Goal: Book appointment/travel/reservation

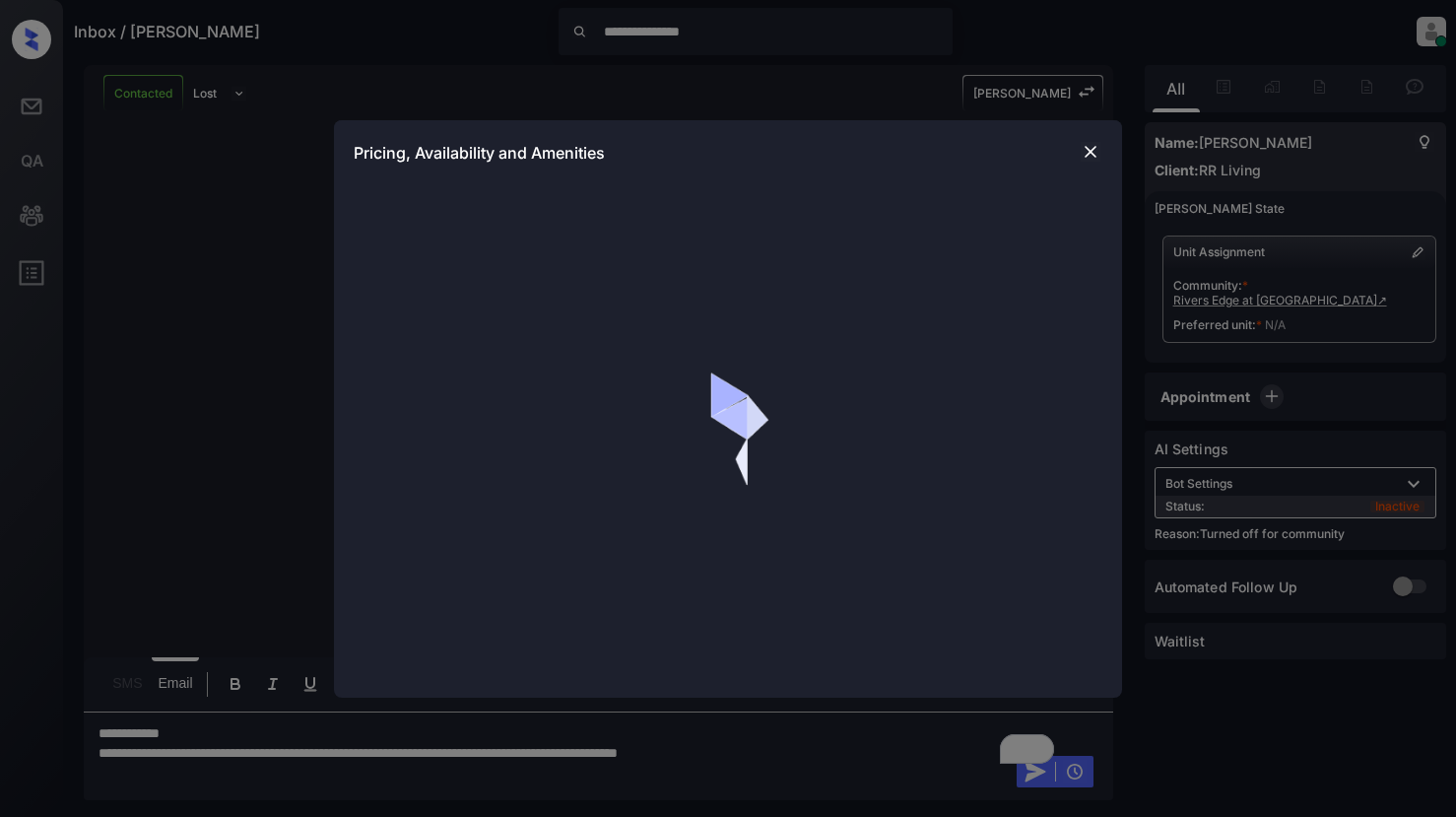
scroll to position [6074, 0]
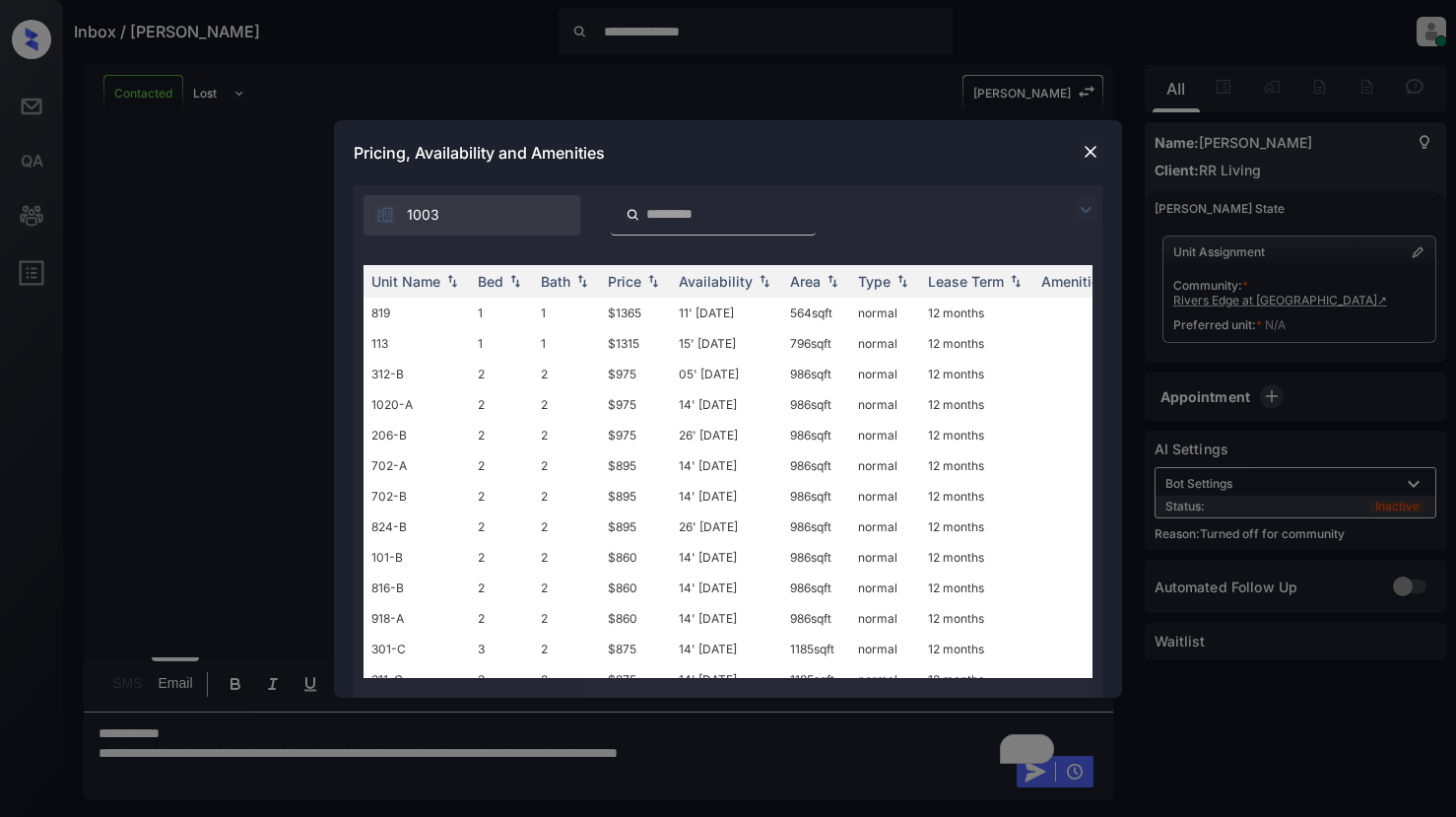
click at [1077, 205] on img at bounding box center [1086, 210] width 24 height 24
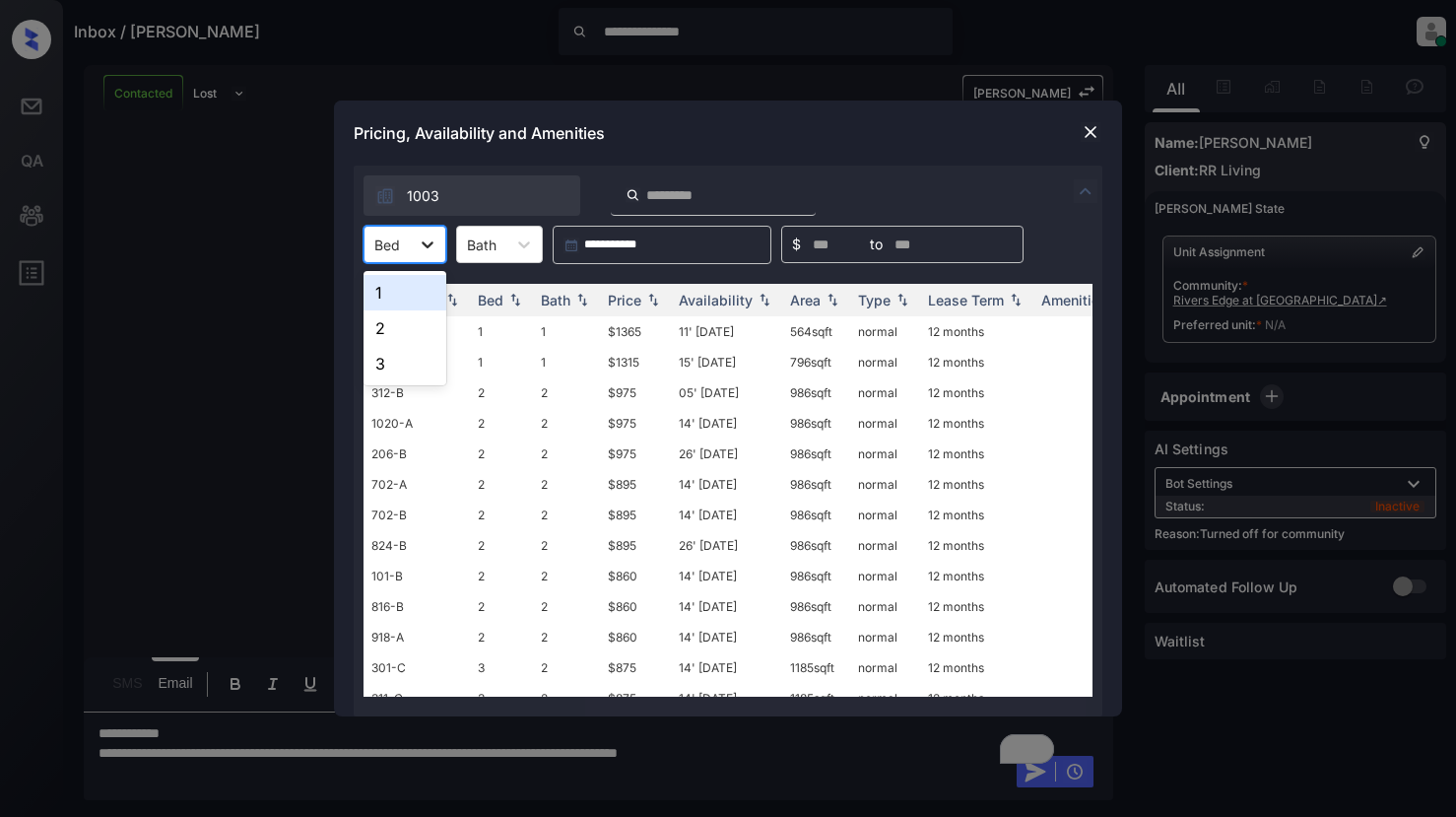
click at [439, 239] on div at bounding box center [427, 245] width 36 height 36
click at [397, 361] on div "3" at bounding box center [405, 364] width 83 height 36
click at [620, 303] on div "Price" at bounding box center [624, 300] width 34 height 17
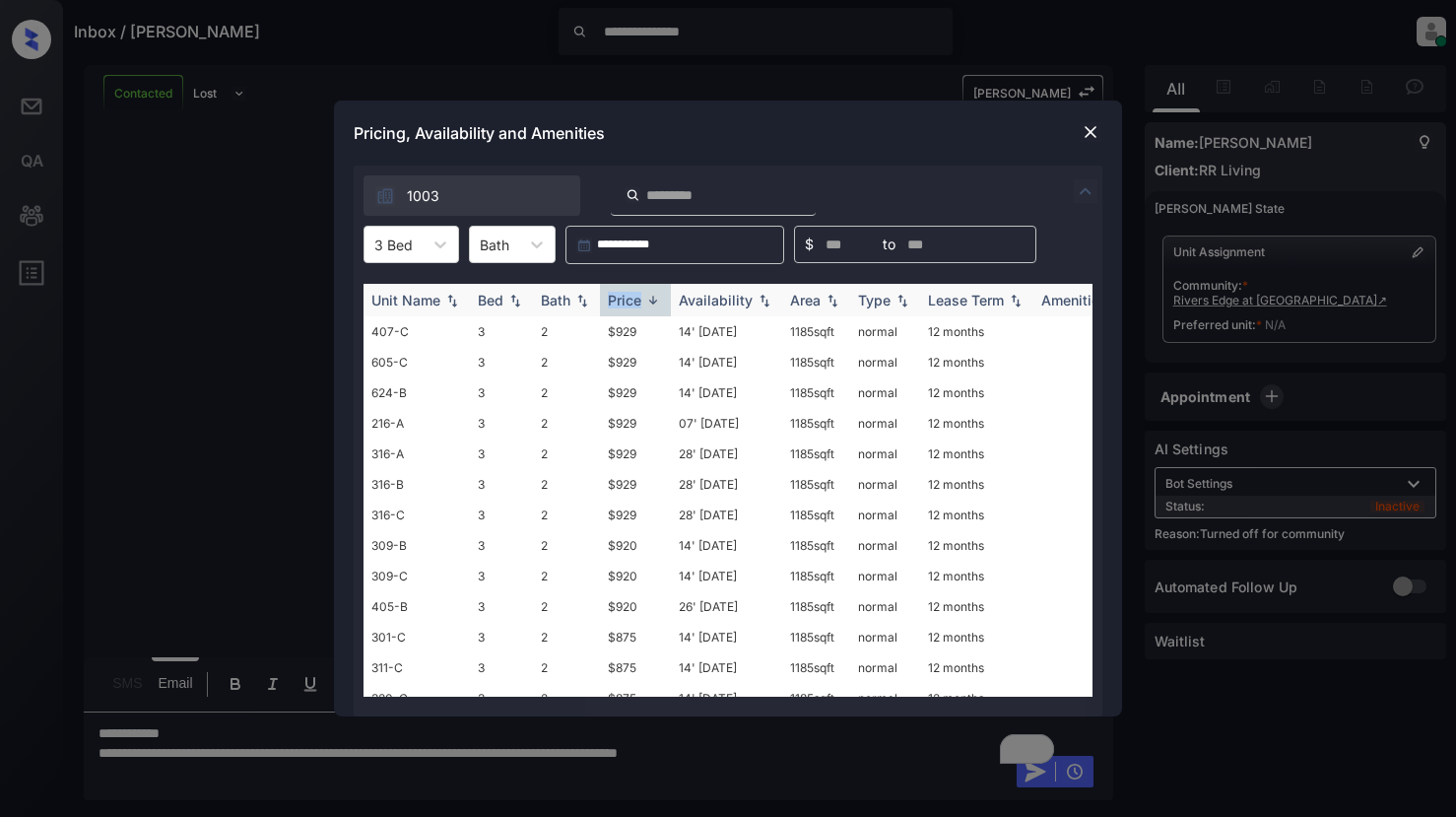
click at [620, 303] on div "Price" at bounding box center [624, 300] width 34 height 17
click at [554, 291] on th "Bath" at bounding box center [566, 300] width 67 height 33
click at [548, 333] on td "2" at bounding box center [566, 332] width 67 height 31
click at [648, 296] on img at bounding box center [653, 301] width 20 height 14
click at [648, 296] on img at bounding box center [653, 300] width 20 height 15
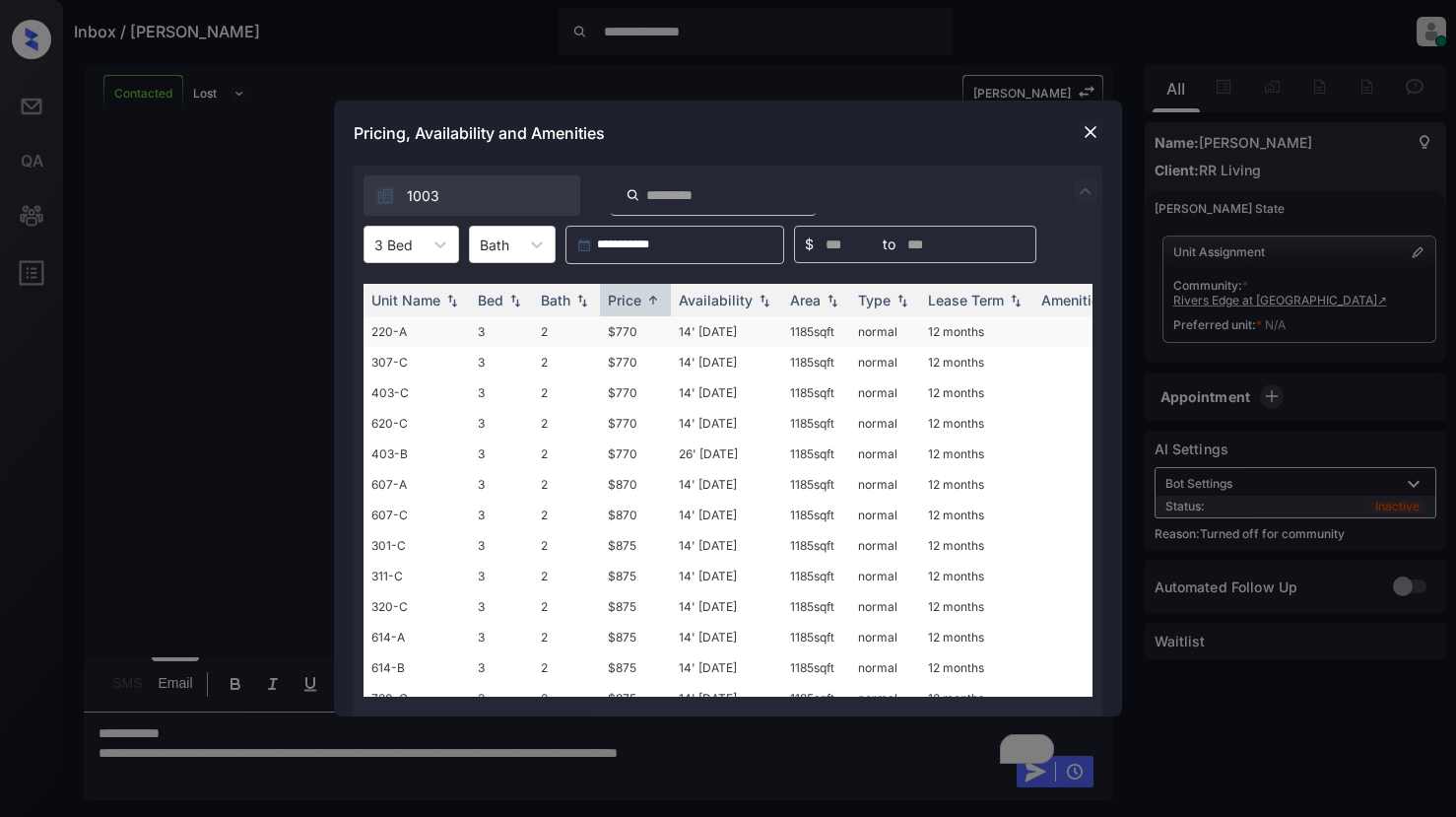
click at [617, 336] on td "$770" at bounding box center [635, 332] width 71 height 31
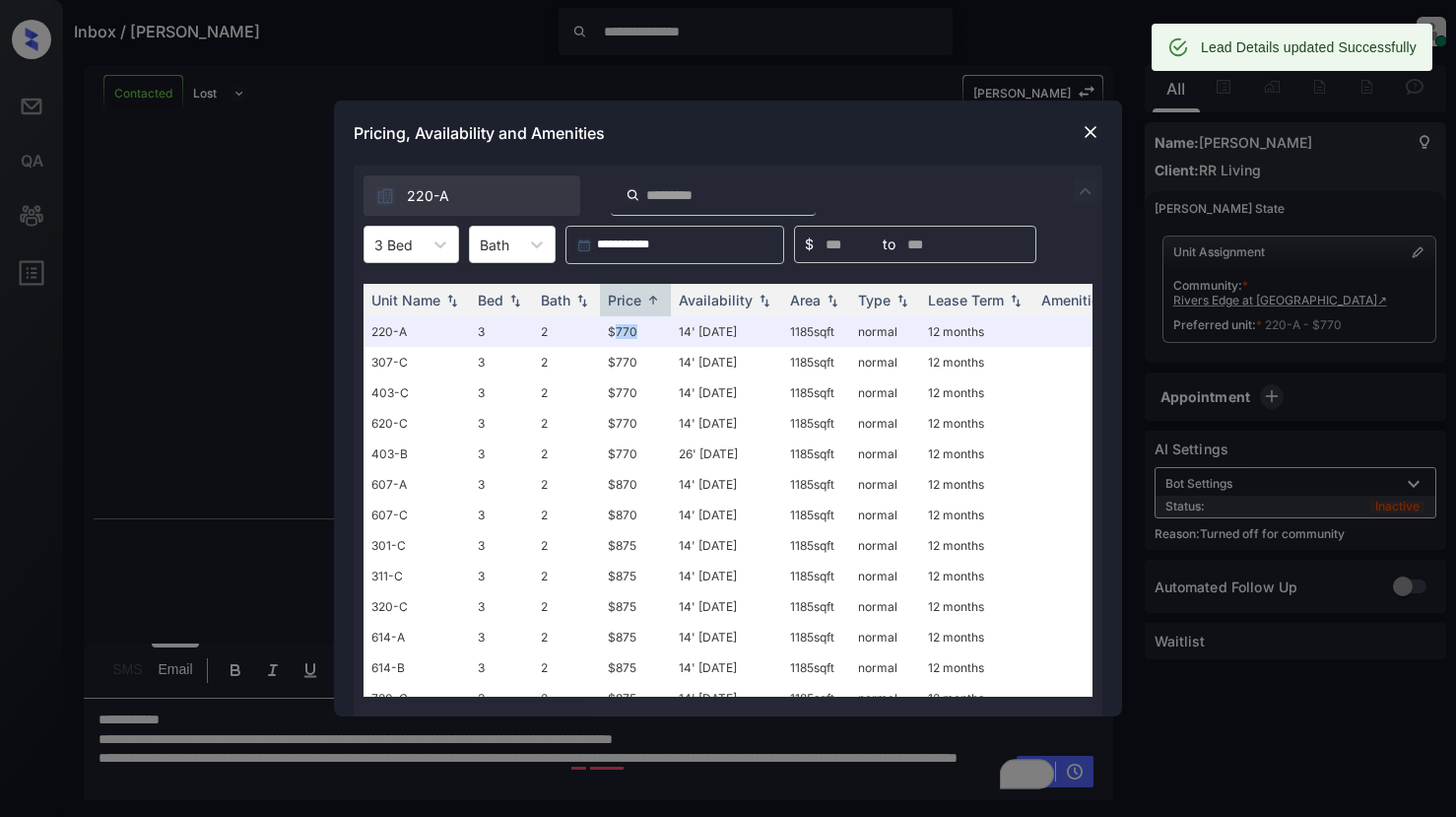
scroll to position [6202, 0]
drag, startPoint x: 301, startPoint y: 781, endPoint x: 317, endPoint y: 788, distance: 17.5
click at [302, 782] on div "**********" at bounding box center [728, 408] width 1456 height 817
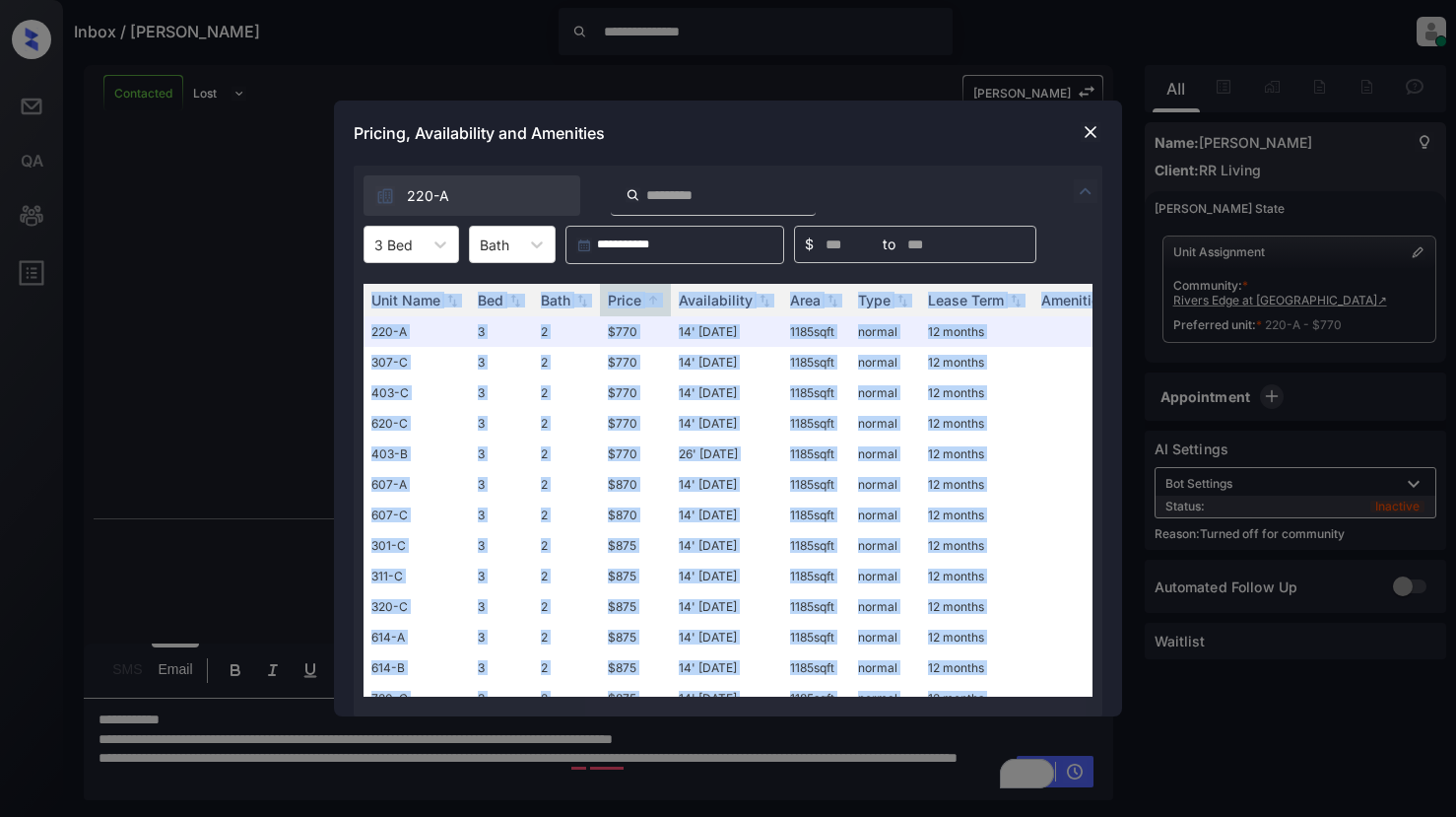
drag, startPoint x: 97, startPoint y: 759, endPoint x: 566, endPoint y: 781, distance: 469.5
click at [579, 772] on div "**********" at bounding box center [728, 408] width 1456 height 817
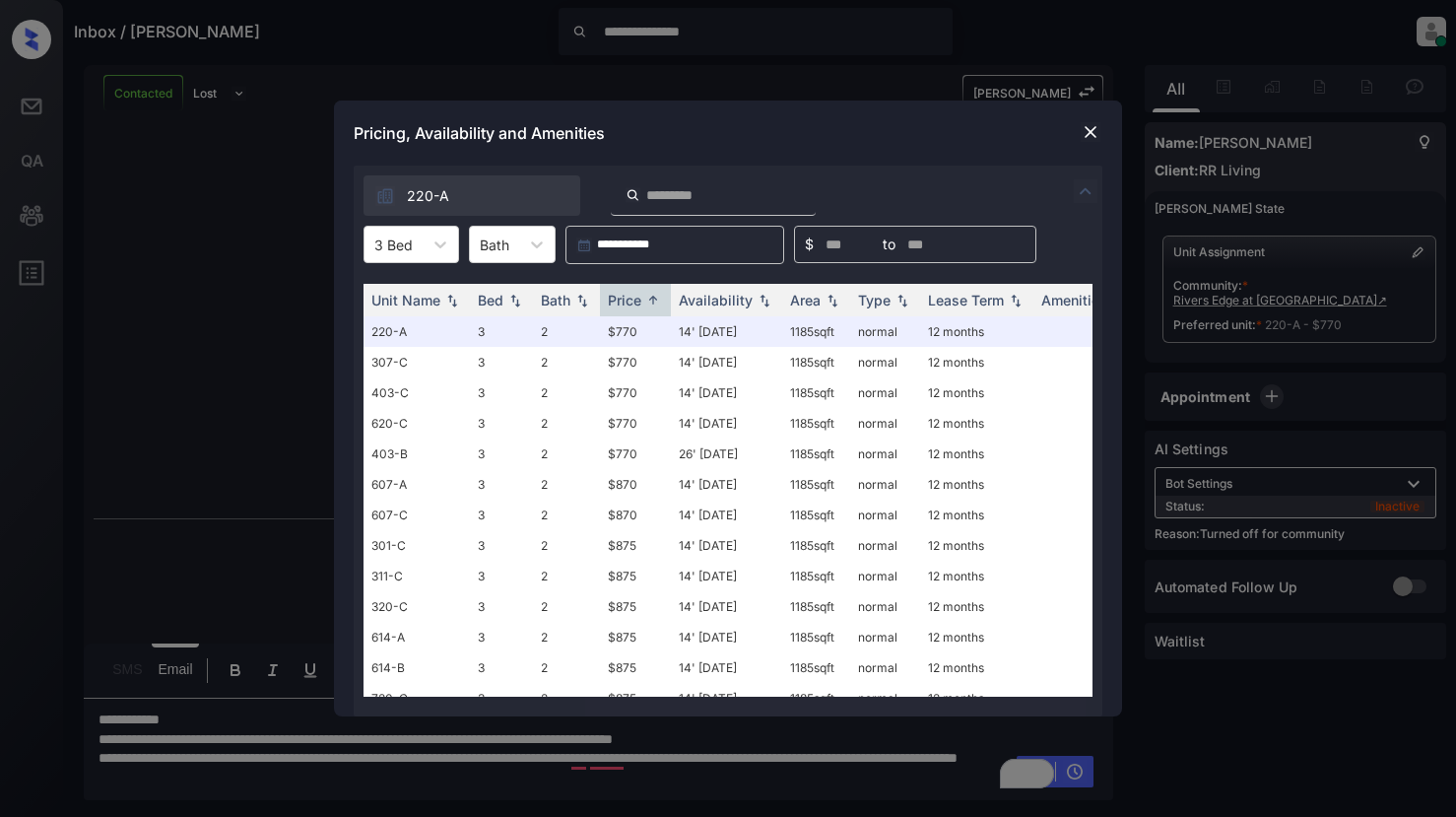
click at [564, 806] on div "**********" at bounding box center [728, 408] width 1456 height 817
click at [1087, 135] on img at bounding box center [1091, 132] width 20 height 20
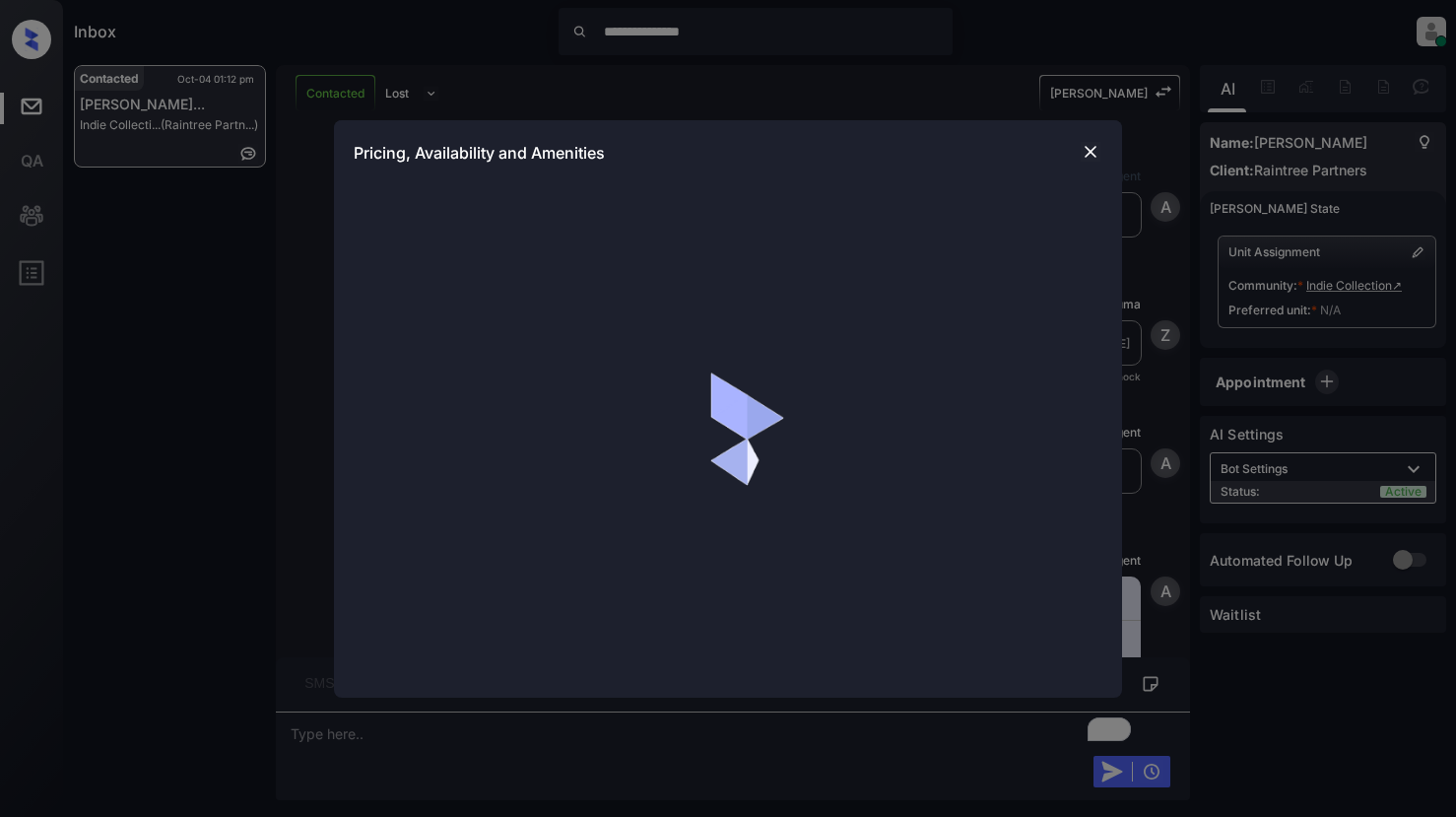
scroll to position [3264, 0]
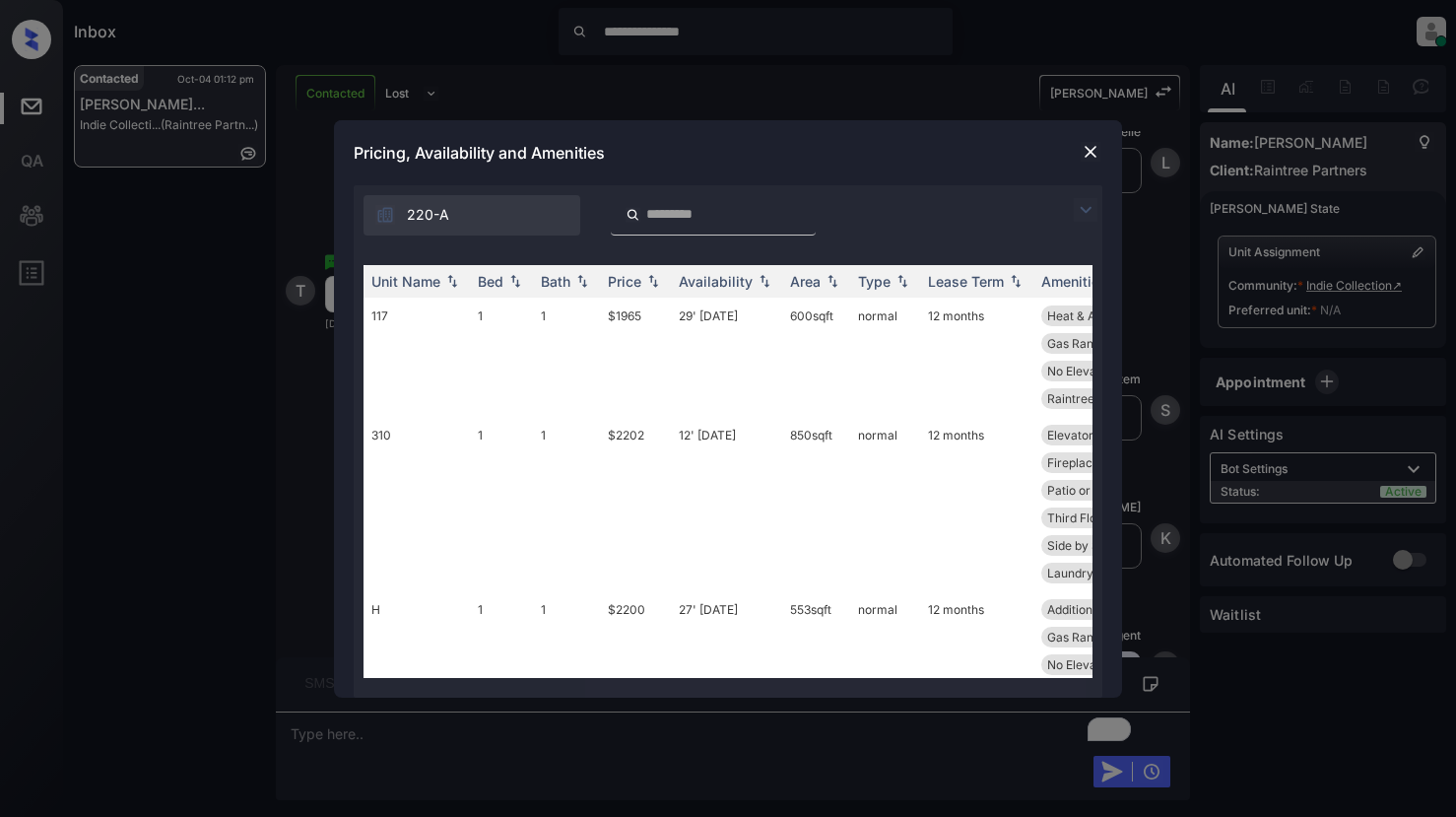
click at [1086, 209] on img at bounding box center [1086, 210] width 24 height 24
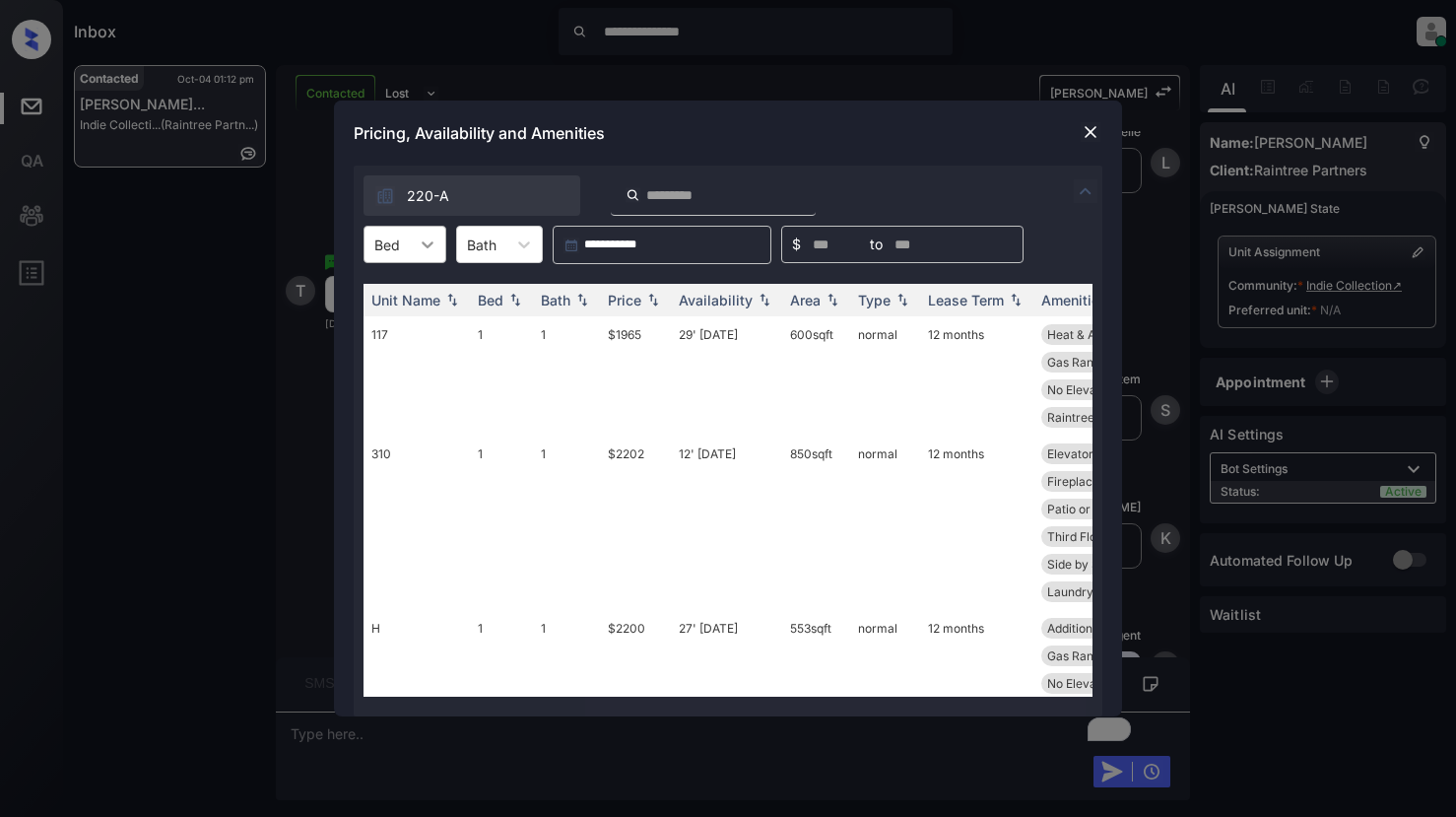
click at [423, 240] on icon at bounding box center [427, 245] width 20 height 20
click at [405, 294] on div "1" at bounding box center [405, 293] width 83 height 36
click at [640, 305] on div "Price" at bounding box center [624, 300] width 34 height 17
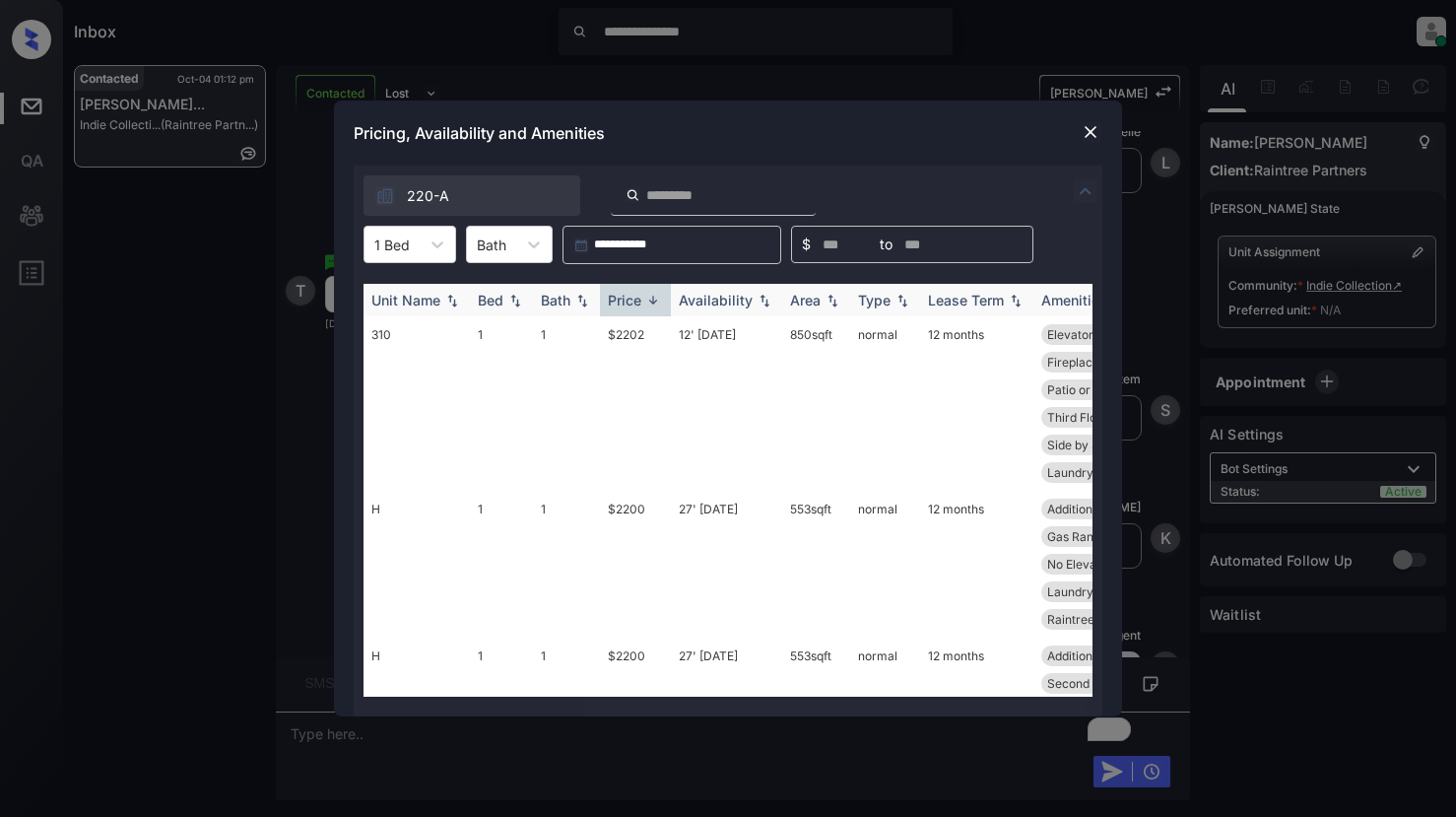
click at [640, 305] on div "Price" at bounding box center [624, 300] width 34 height 17
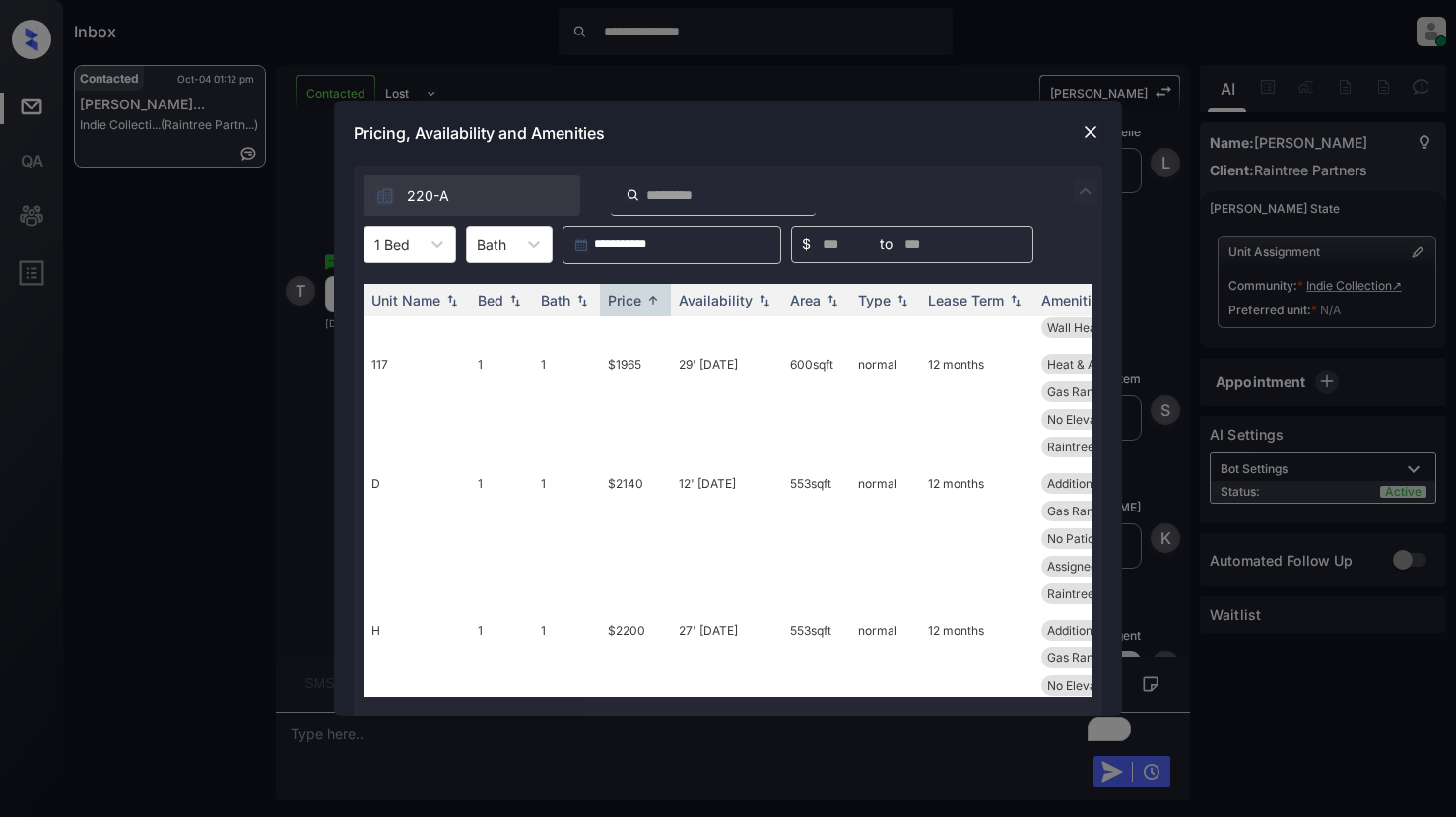
scroll to position [0, 0]
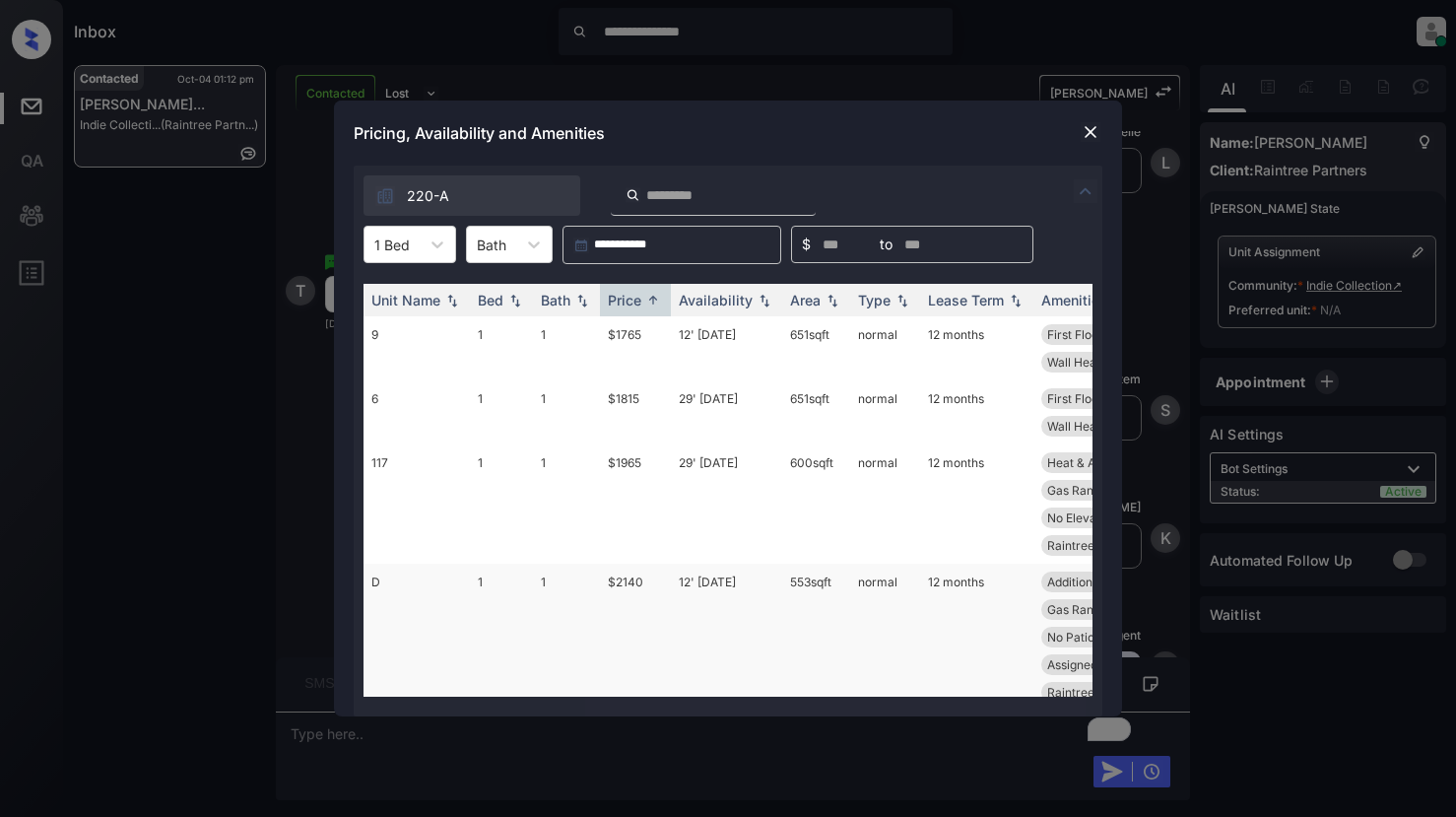
click at [630, 583] on td "$2140" at bounding box center [635, 636] width 71 height 147
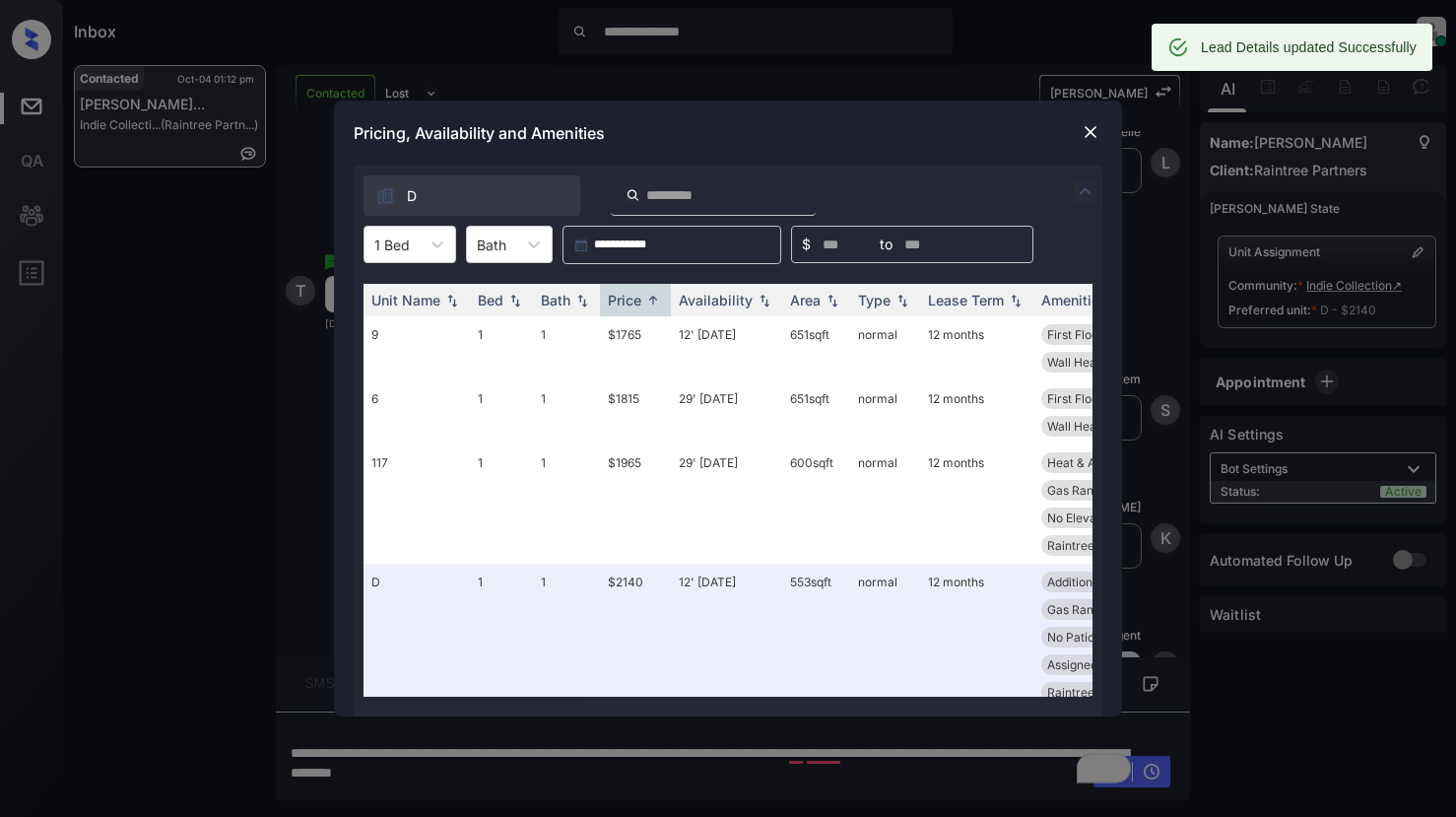
click at [1080, 134] on div at bounding box center [1091, 132] width 24 height 24
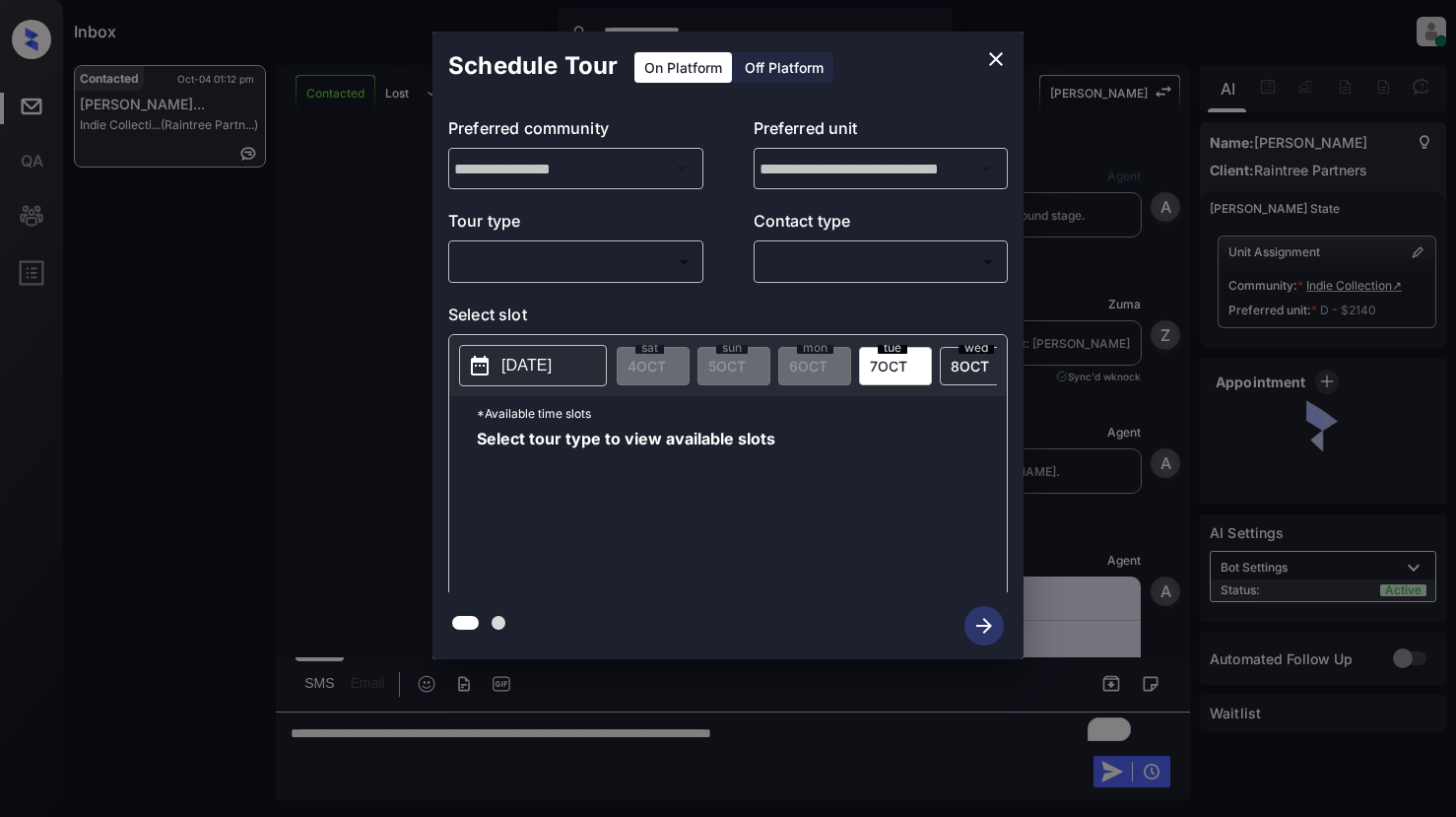
scroll to position [2308, 0]
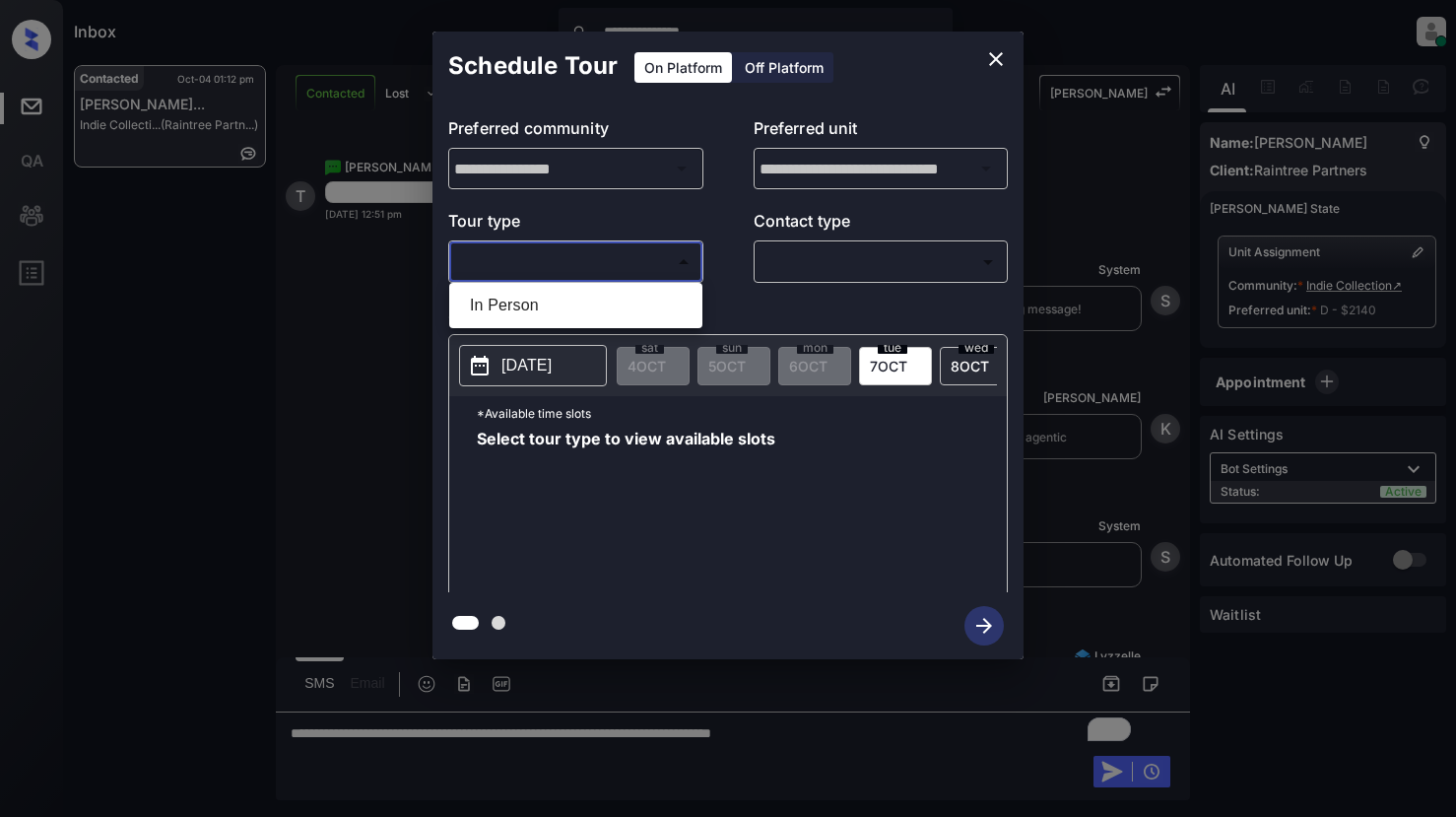
click at [533, 258] on body "**********" at bounding box center [728, 408] width 1456 height 817
drag, startPoint x: 510, startPoint y: 301, endPoint x: 563, endPoint y: 304, distance: 53.1
click at [513, 303] on li "In Person" at bounding box center [575, 306] width 244 height 36
type input "********"
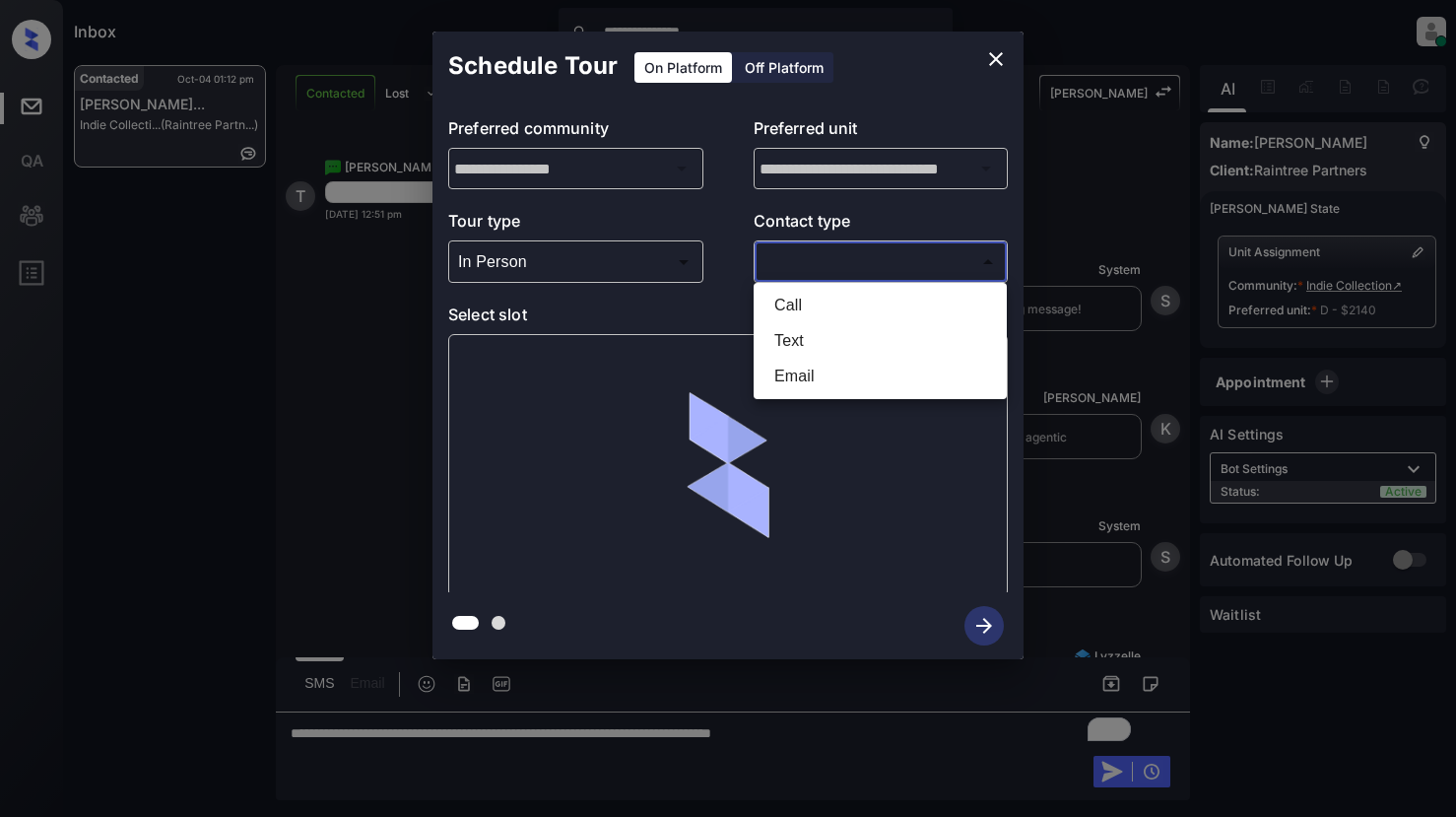
click at [802, 274] on body "**********" at bounding box center [728, 408] width 1456 height 817
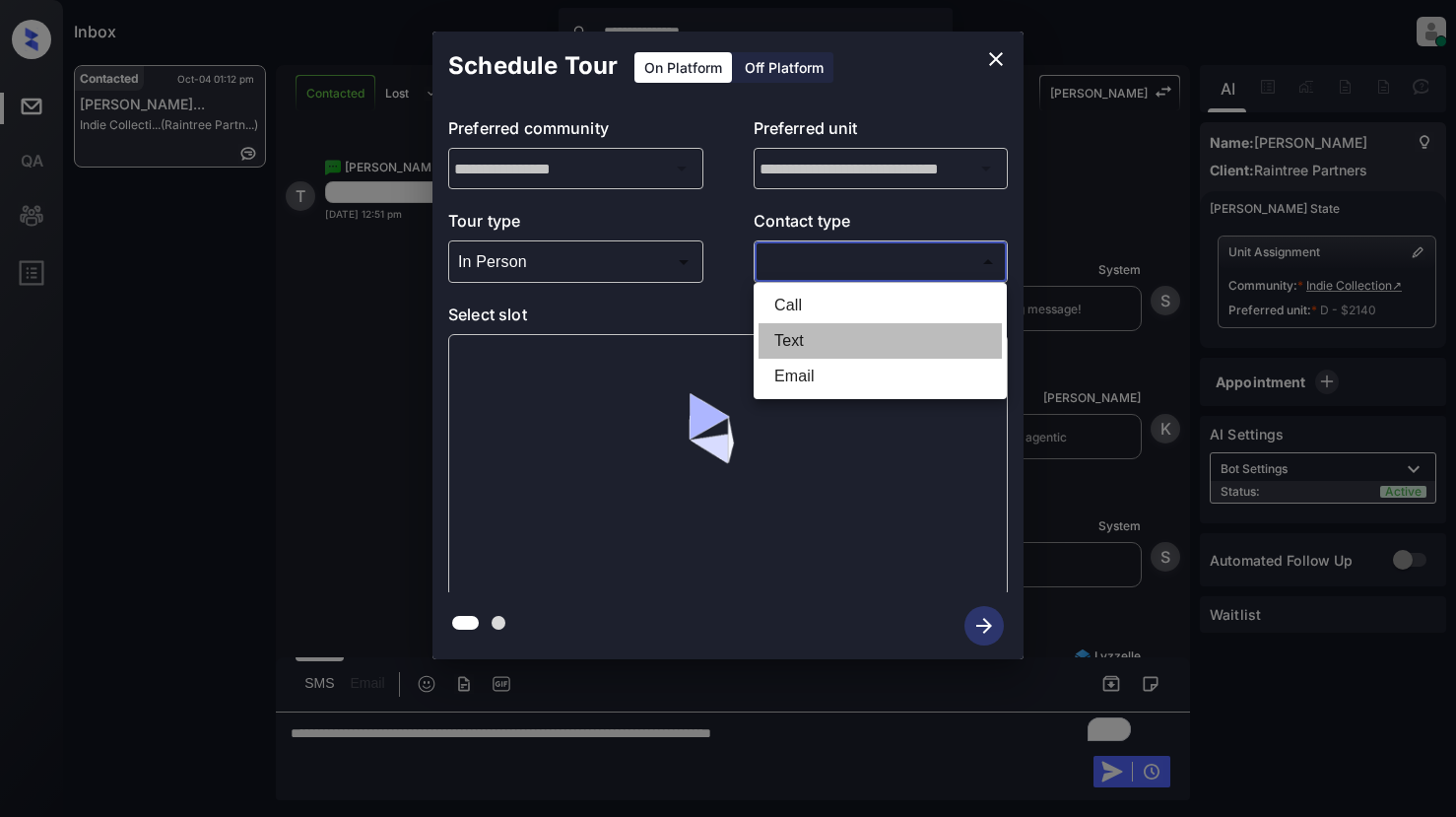
click at [793, 343] on li "Text" at bounding box center [880, 341] width 244 height 36
type input "****"
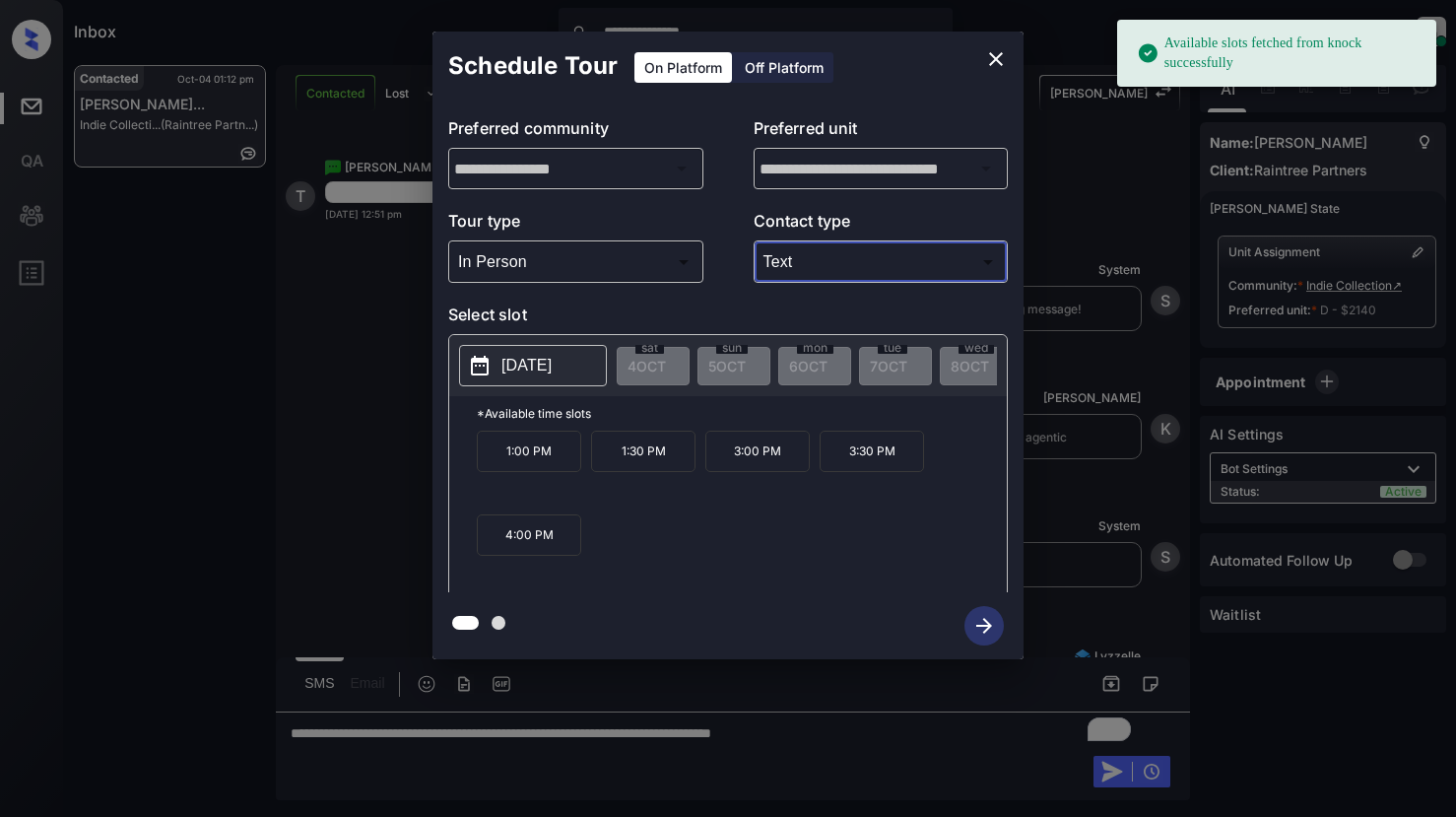
click at [515, 375] on p "[DATE]" at bounding box center [526, 366] width 50 height 24
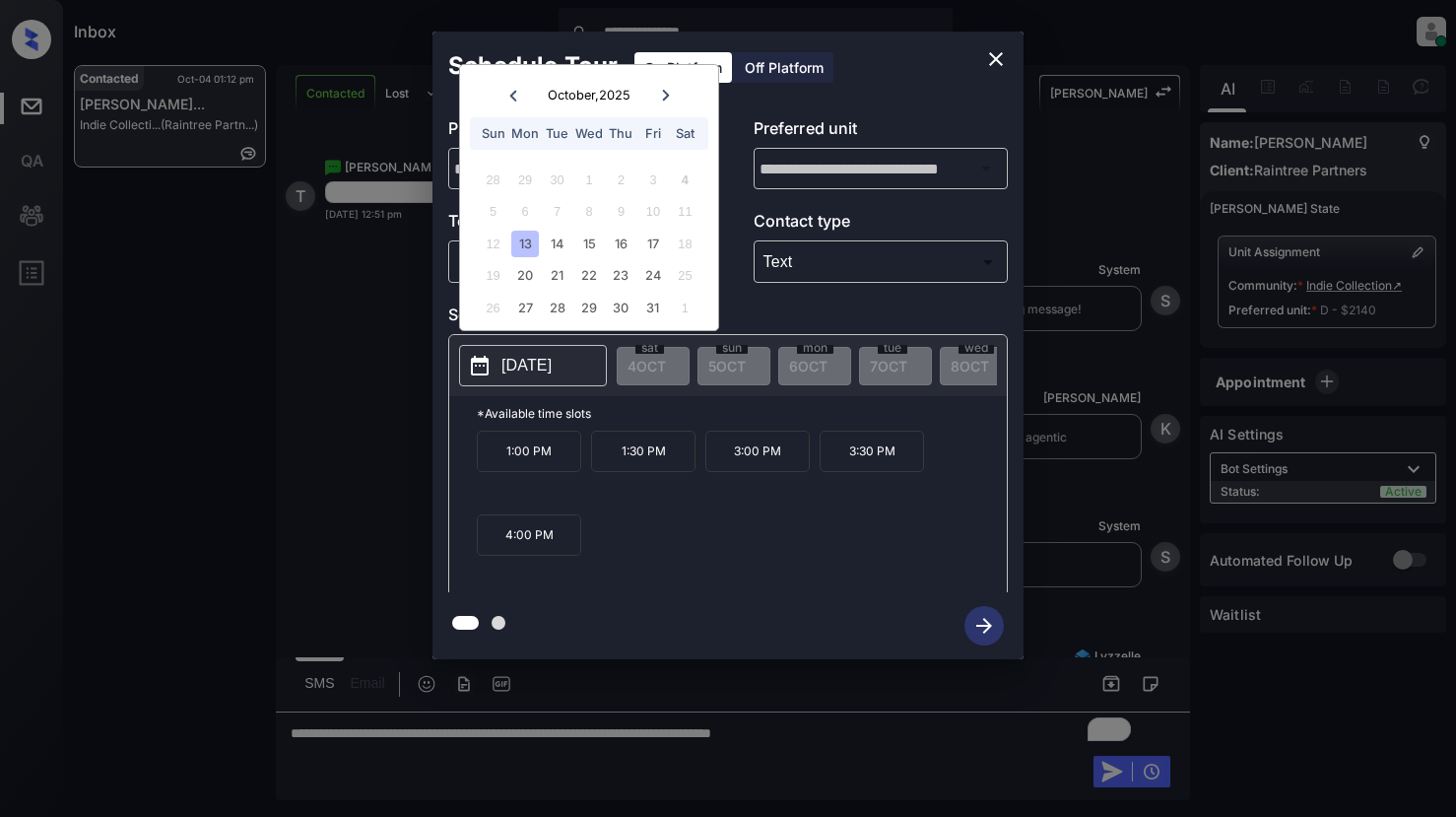
click at [524, 247] on div "13" at bounding box center [524, 244] width 27 height 27
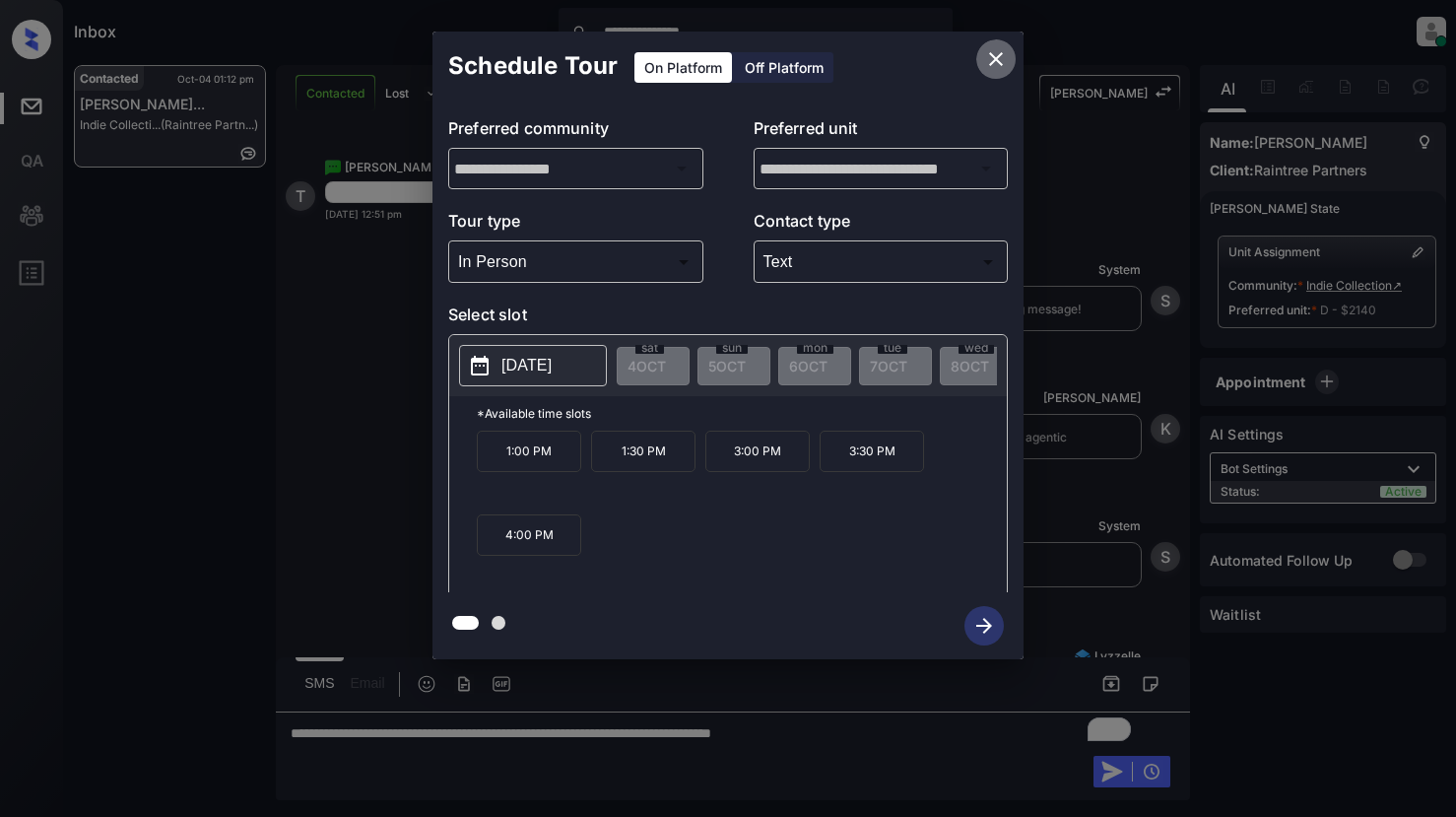
click at [989, 55] on icon "close" at bounding box center [996, 59] width 24 height 24
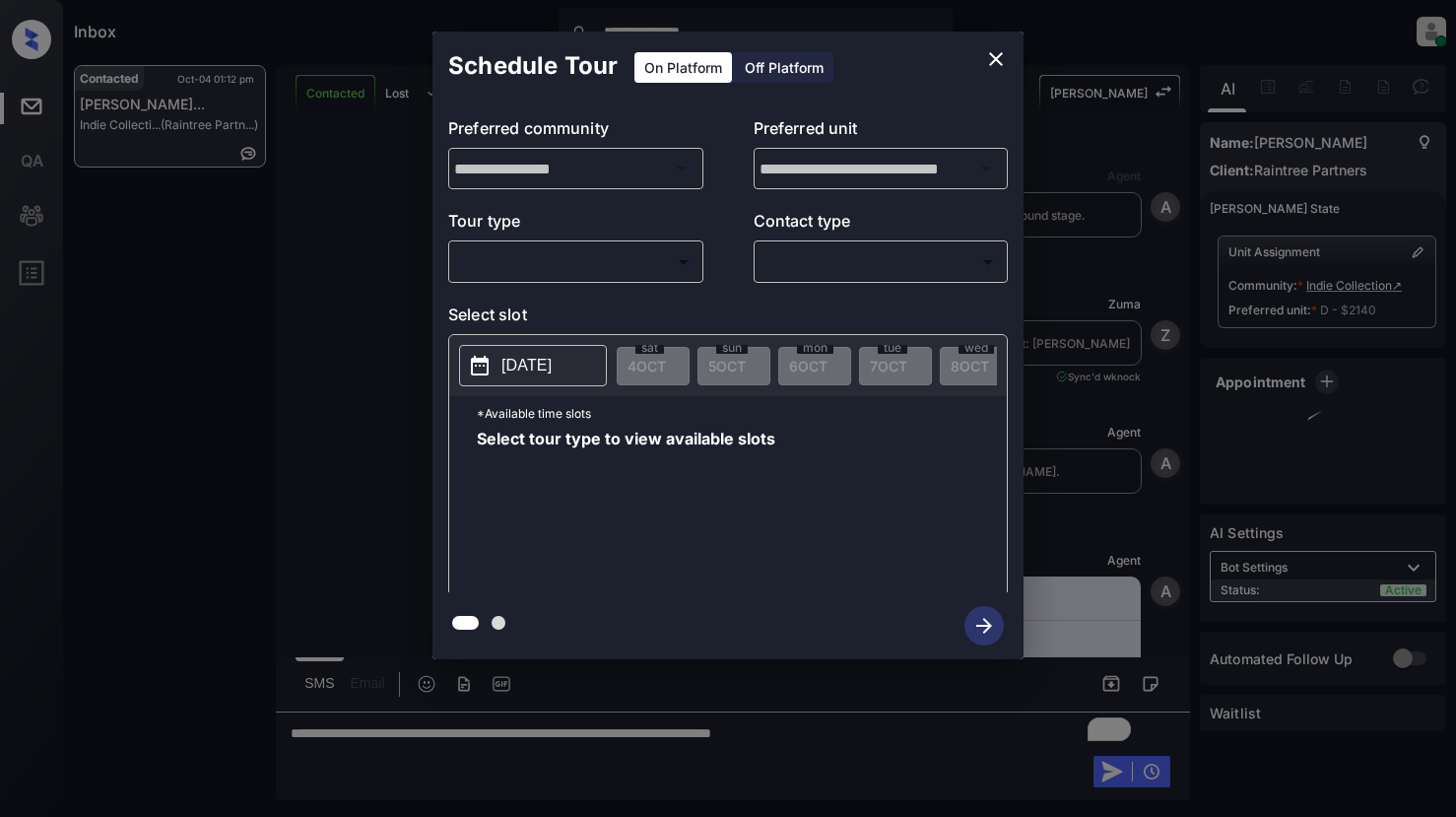
scroll to position [3589, 0]
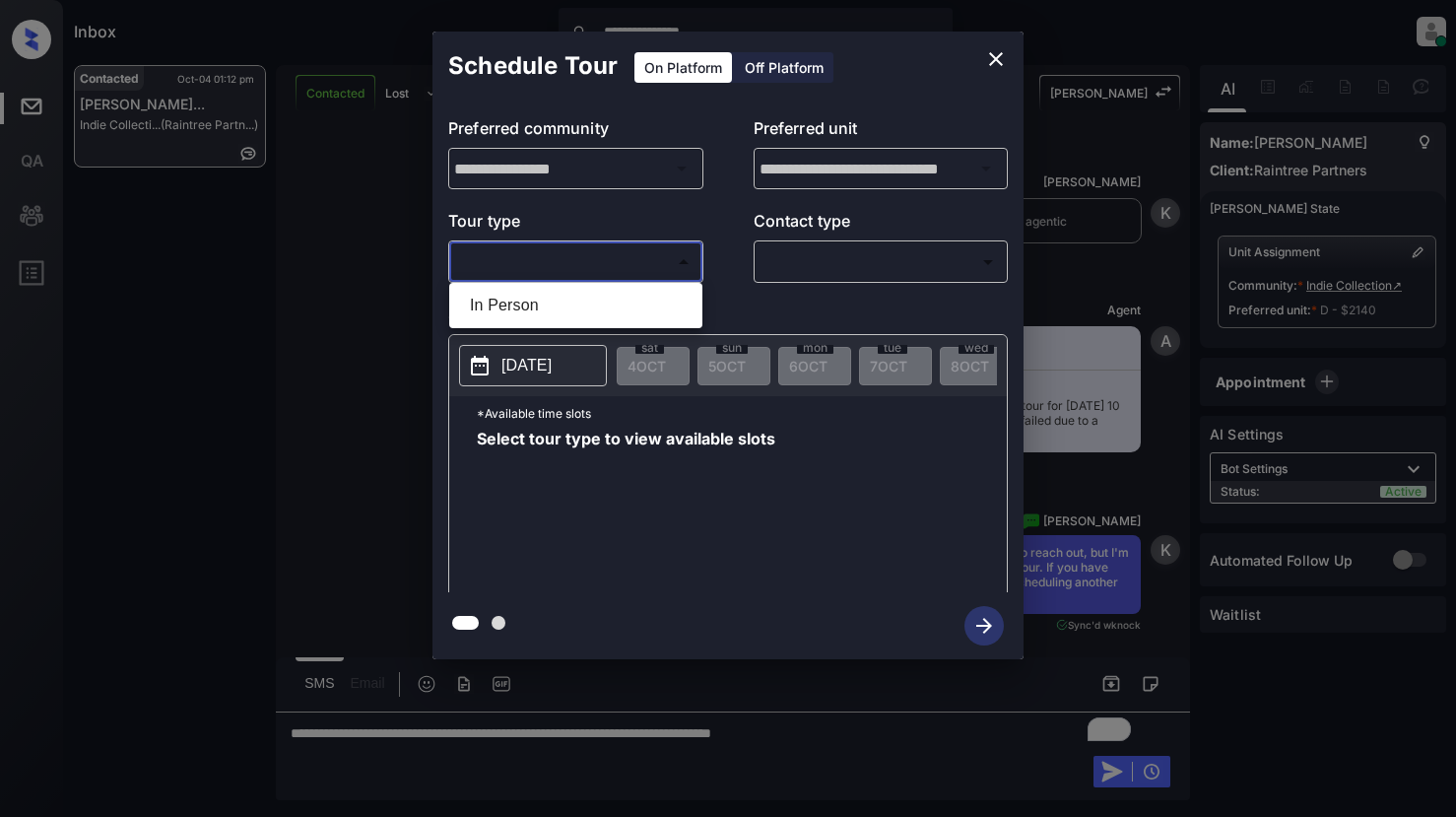
click at [576, 260] on body "**********" at bounding box center [728, 408] width 1456 height 817
drag, startPoint x: 516, startPoint y: 302, endPoint x: 740, endPoint y: 292, distance: 224.2
click at [519, 302] on li "In Person" at bounding box center [575, 306] width 244 height 36
type input "********"
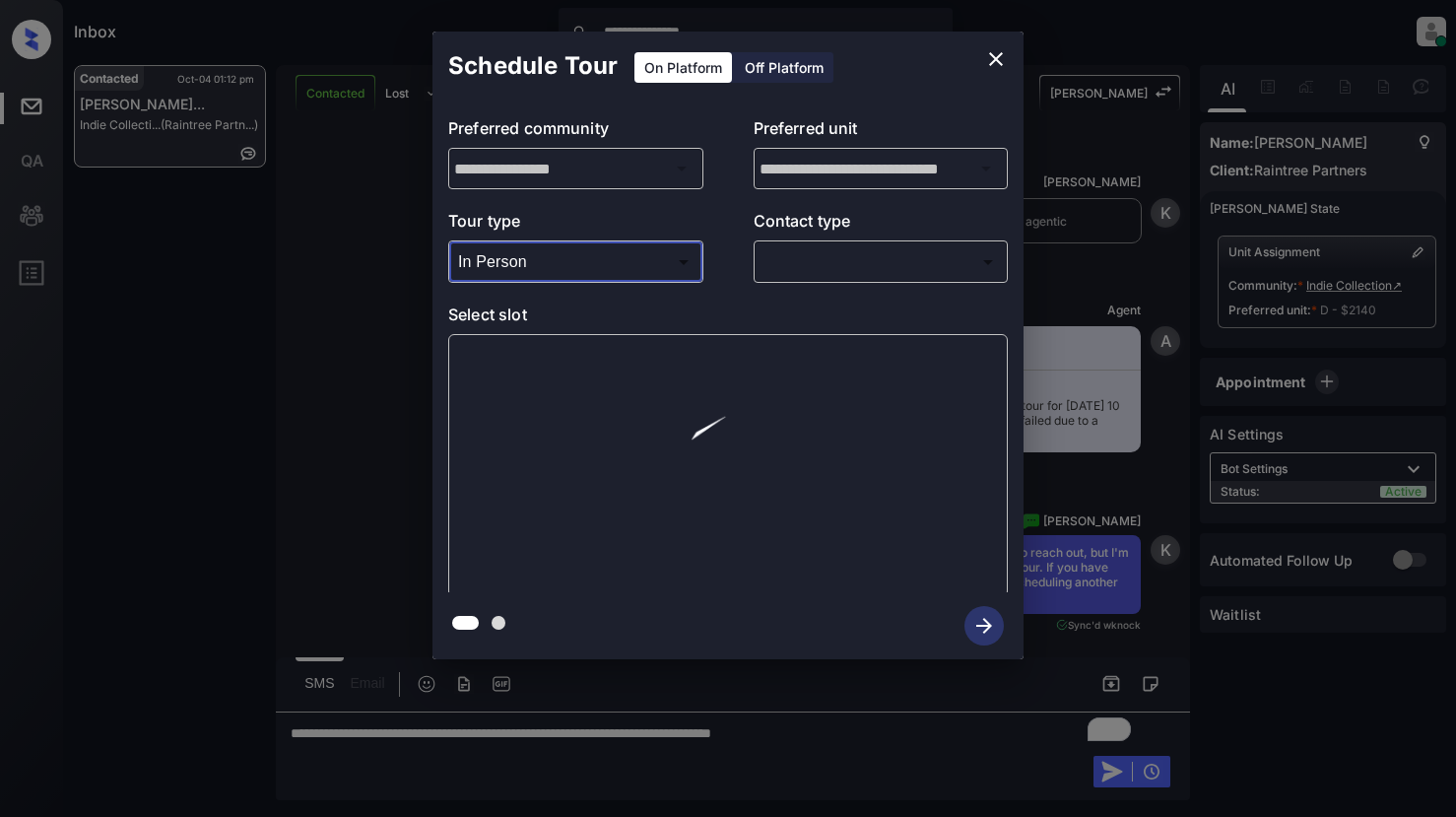
click at [818, 261] on body "**********" at bounding box center [728, 408] width 1456 height 817
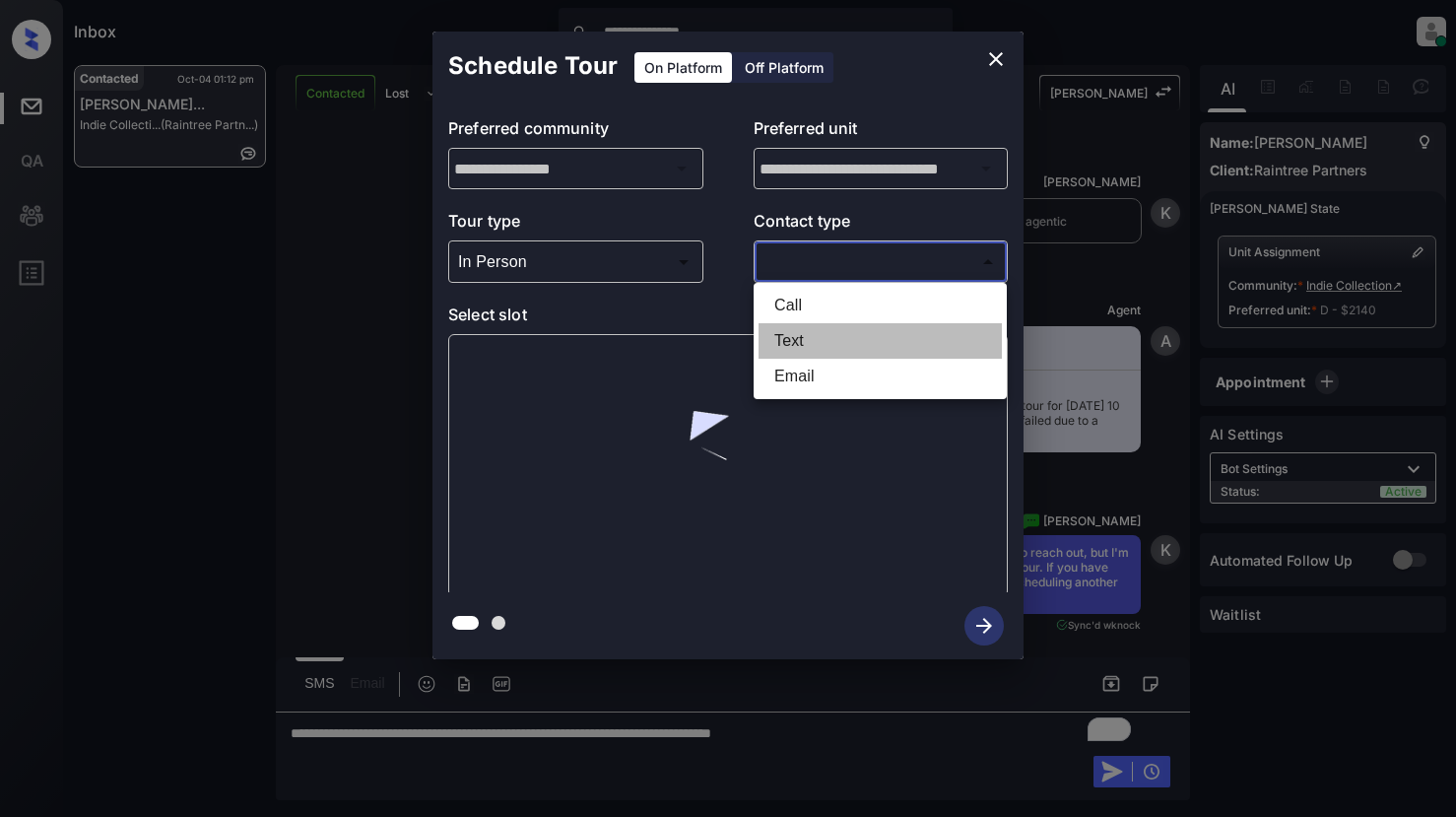
click at [790, 344] on li "Text" at bounding box center [880, 341] width 244 height 36
type input "****"
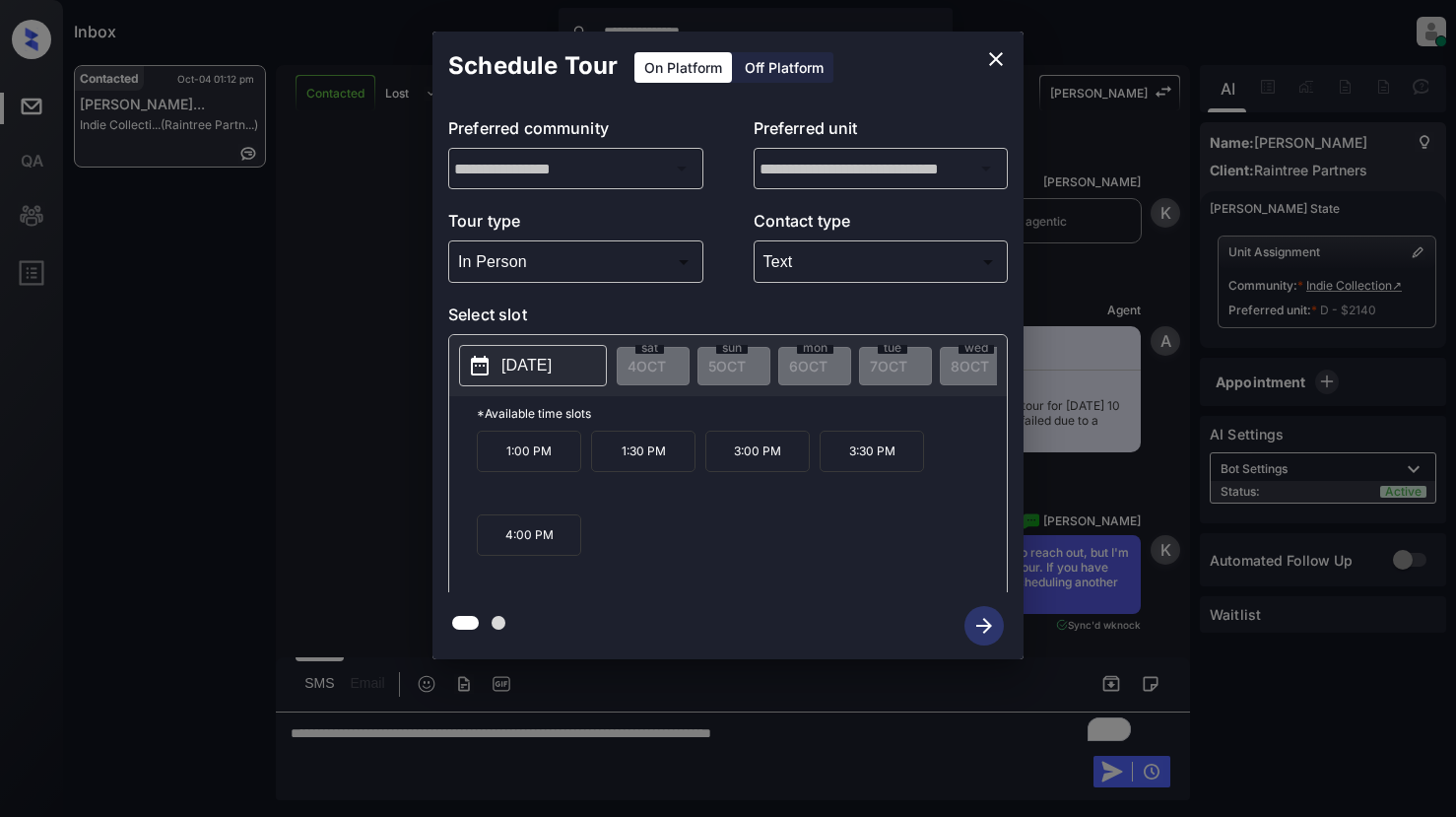
click at [539, 367] on p "[DATE]" at bounding box center [526, 366] width 50 height 24
drag, startPoint x: 491, startPoint y: 463, endPoint x: 567, endPoint y: 554, distance: 118.6
click at [567, 554] on div "1:00 PM 1:30 PM 3:00 PM 3:30 PM 4:00 PM" at bounding box center [741, 509] width 530 height 158
copy div "1:00 PM 1:30 PM 3:00 PM 3:30 PM 4:00 PM"
click at [1004, 64] on icon "close" at bounding box center [996, 59] width 24 height 24
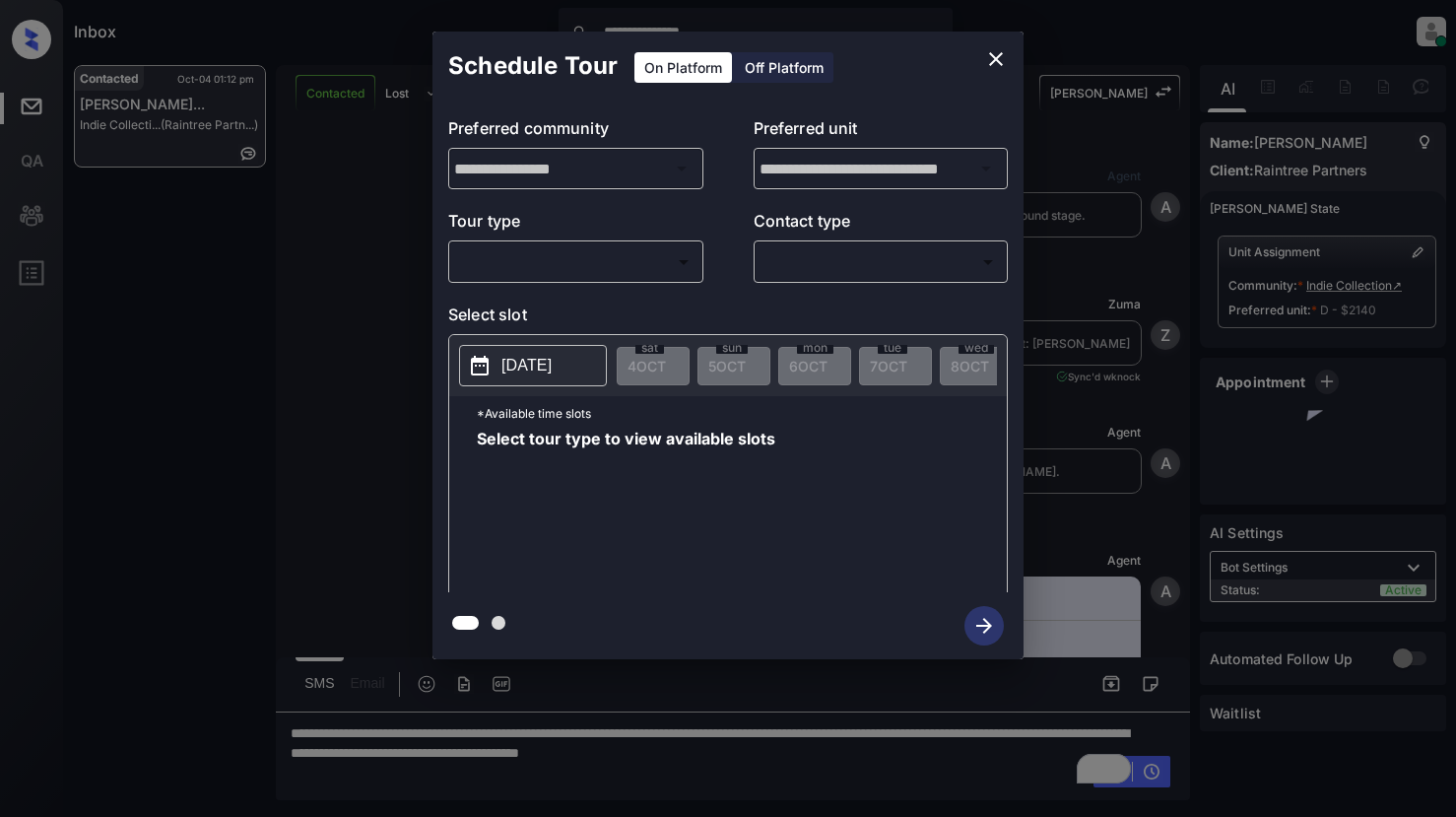
scroll to position [3589, 0]
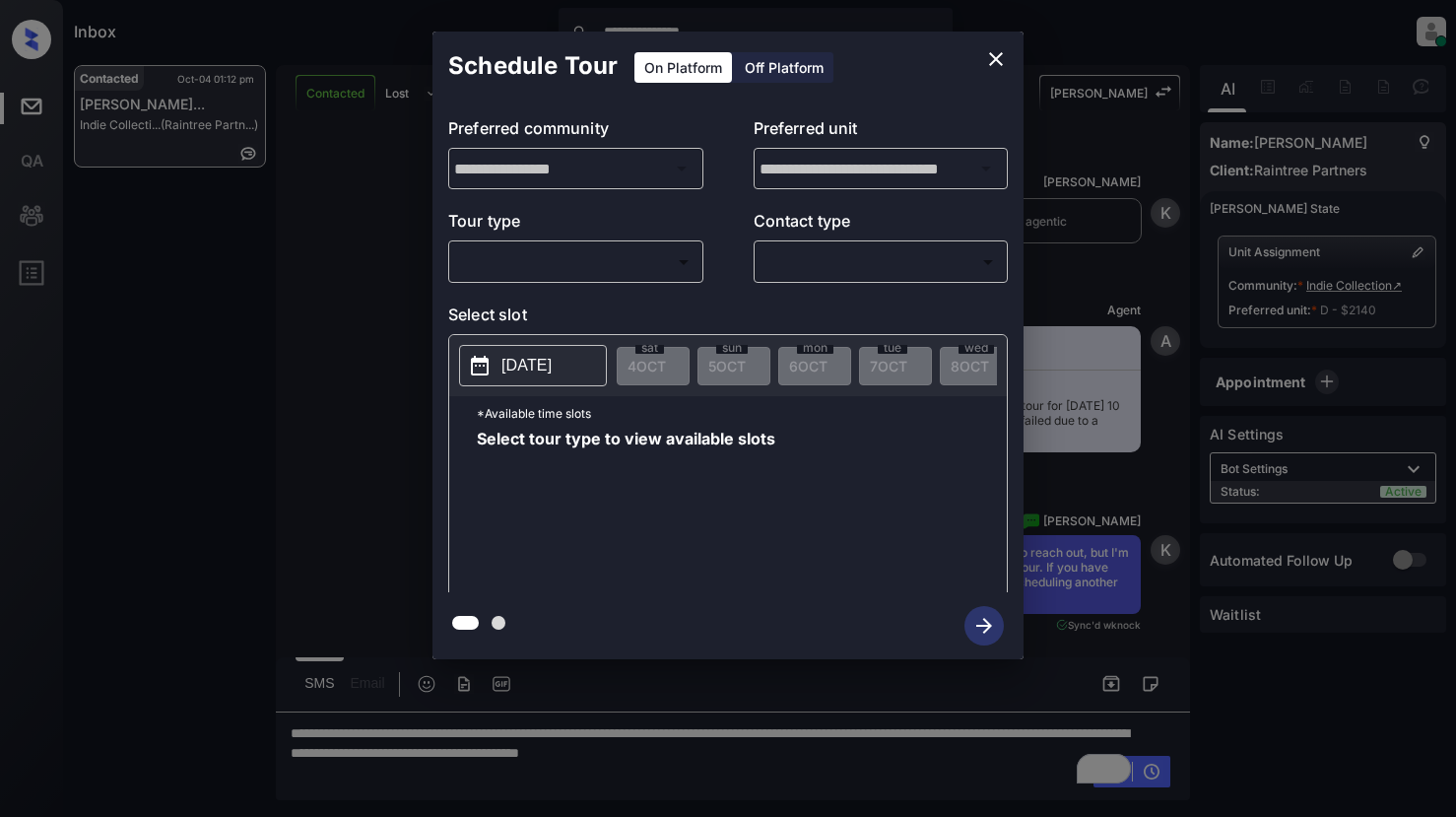
click at [536, 360] on p "[DATE]" at bounding box center [526, 366] width 50 height 24
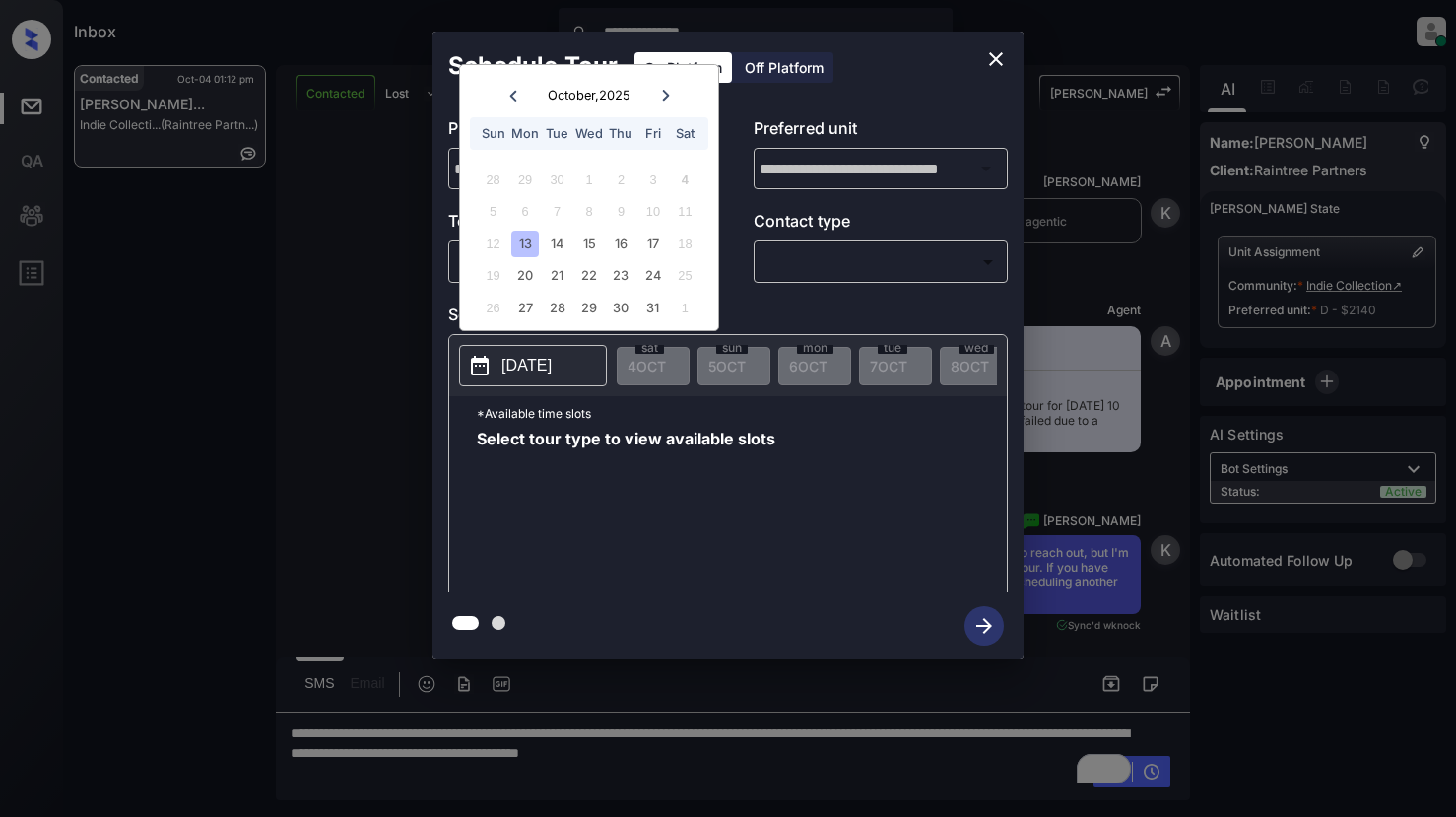
click at [999, 68] on icon "close" at bounding box center [996, 59] width 24 height 24
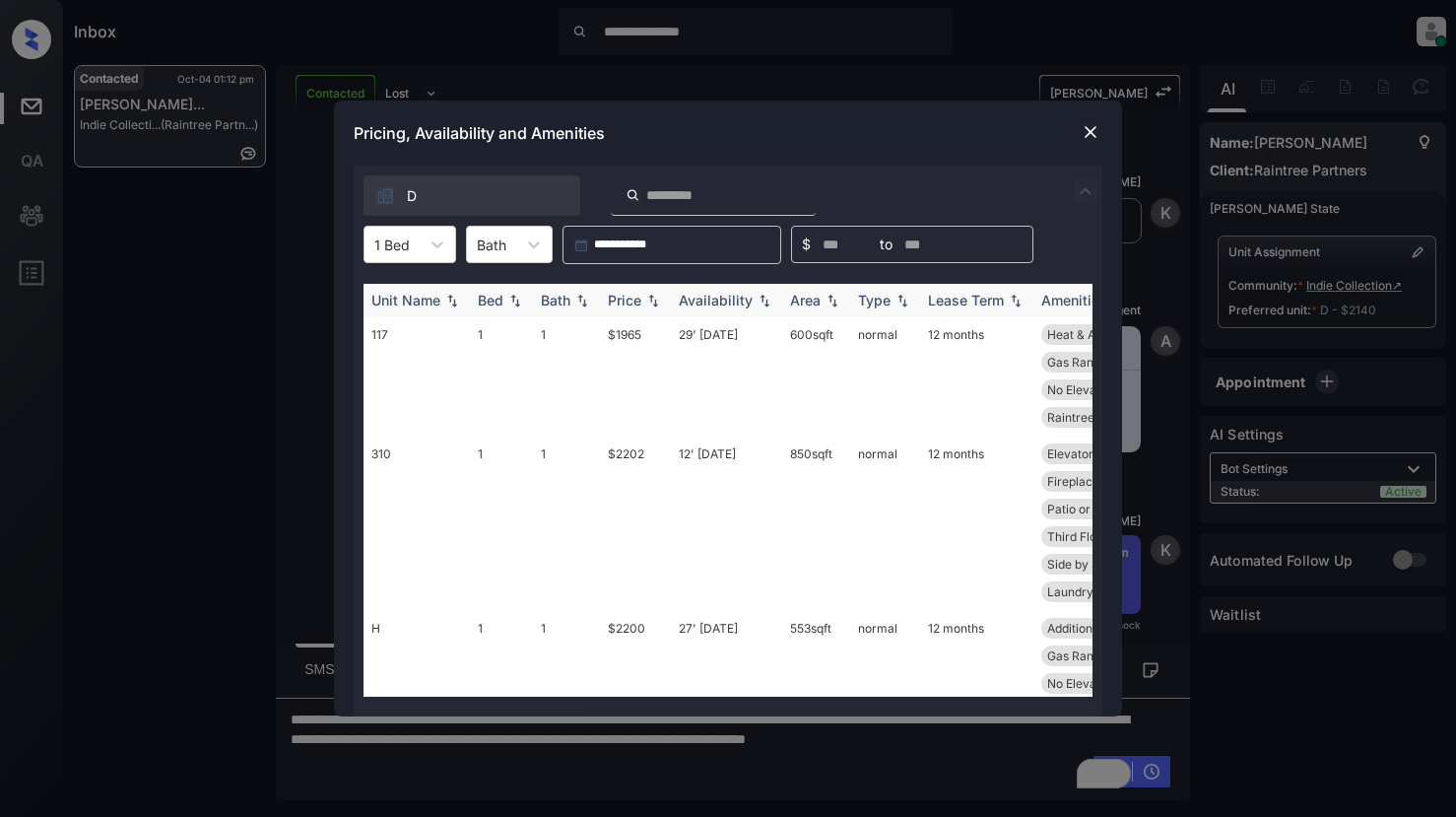
click at [635, 301] on div "Price" at bounding box center [624, 300] width 34 height 17
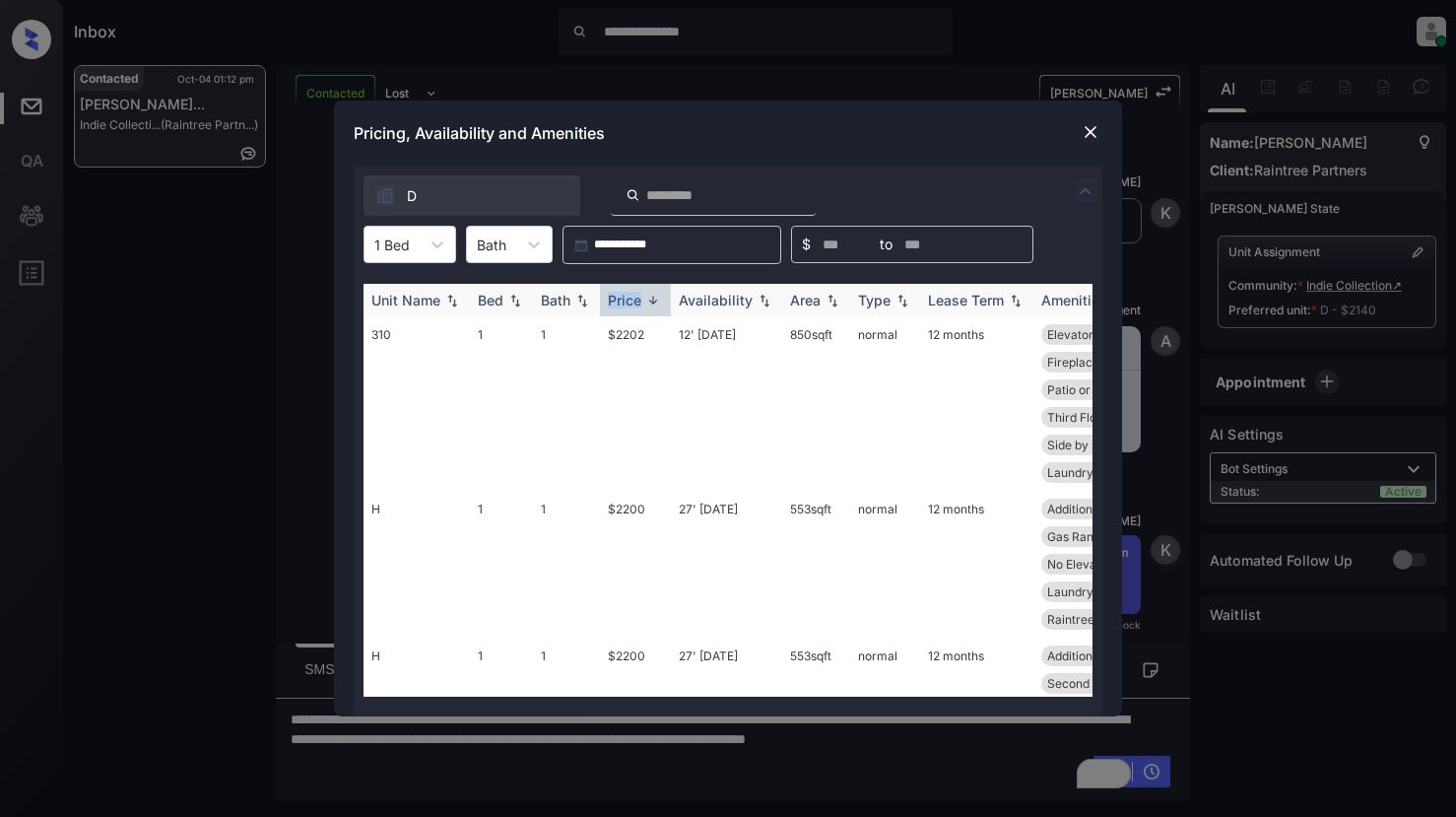
click at [635, 301] on div "Price" at bounding box center [624, 300] width 34 height 17
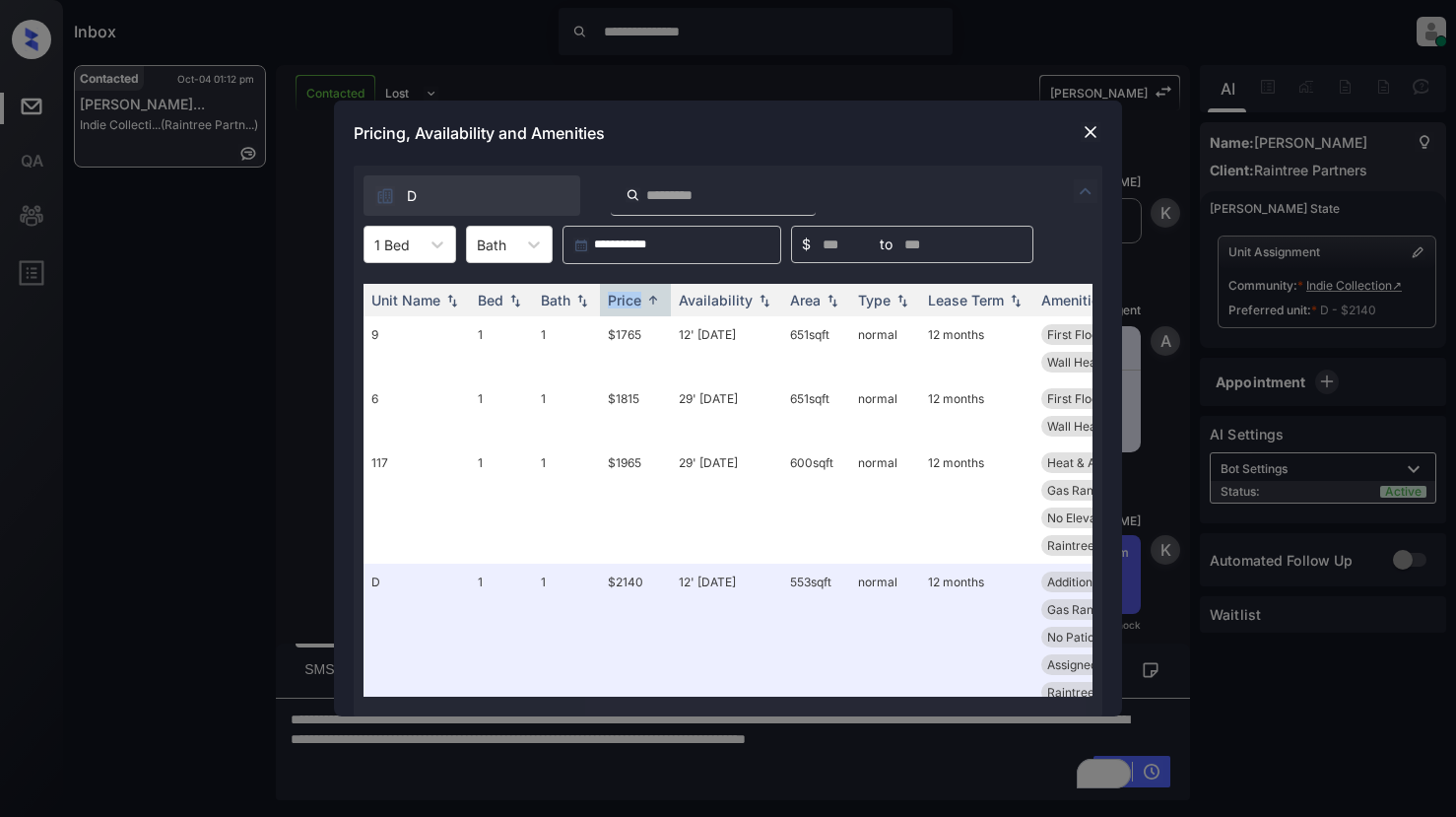
click at [1092, 130] on img at bounding box center [1091, 132] width 20 height 20
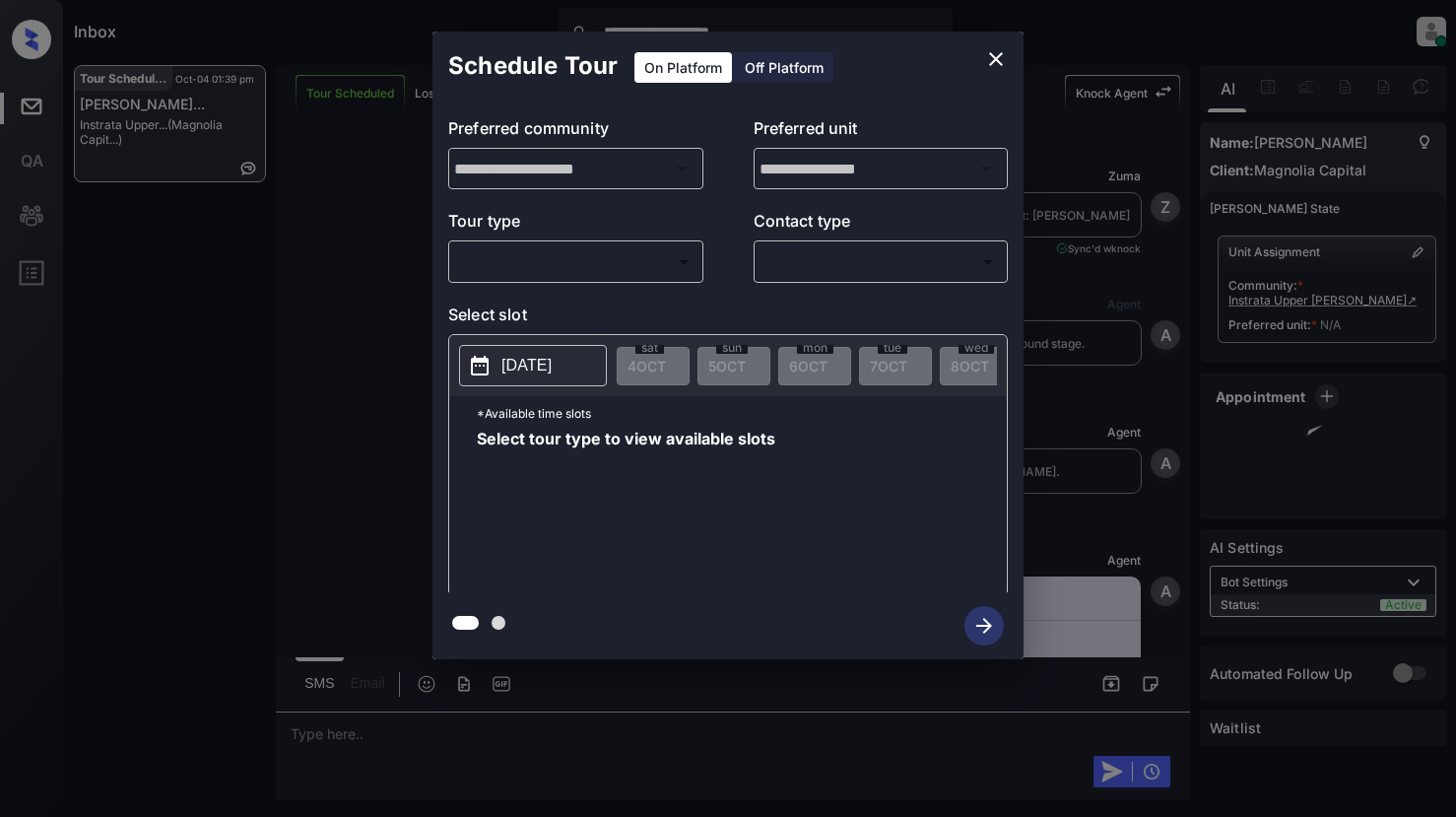
scroll to position [3966, 0]
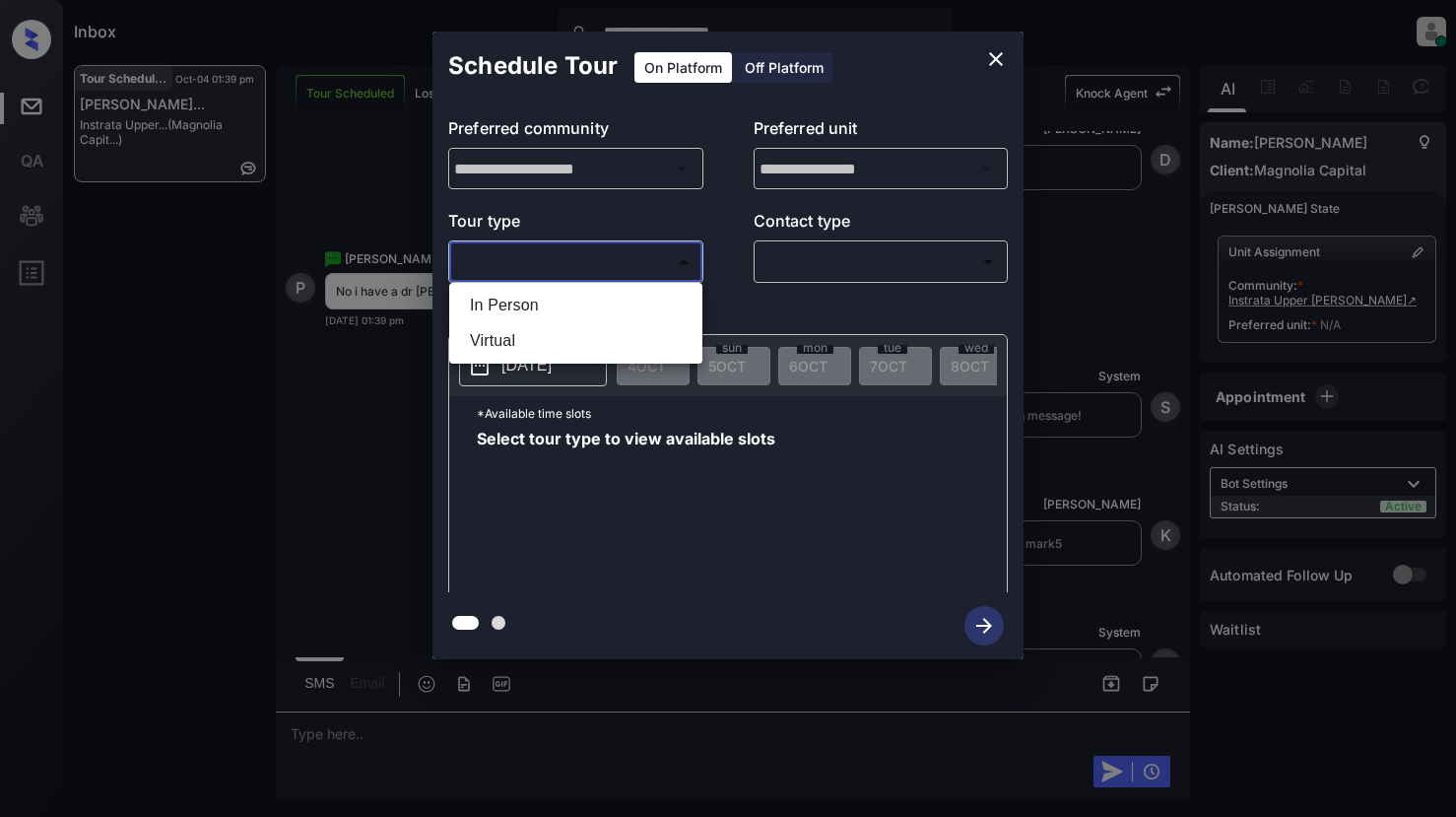
click at [580, 265] on body "**********" at bounding box center [728, 408] width 1456 height 817
click at [338, 182] on div at bounding box center [728, 408] width 1456 height 817
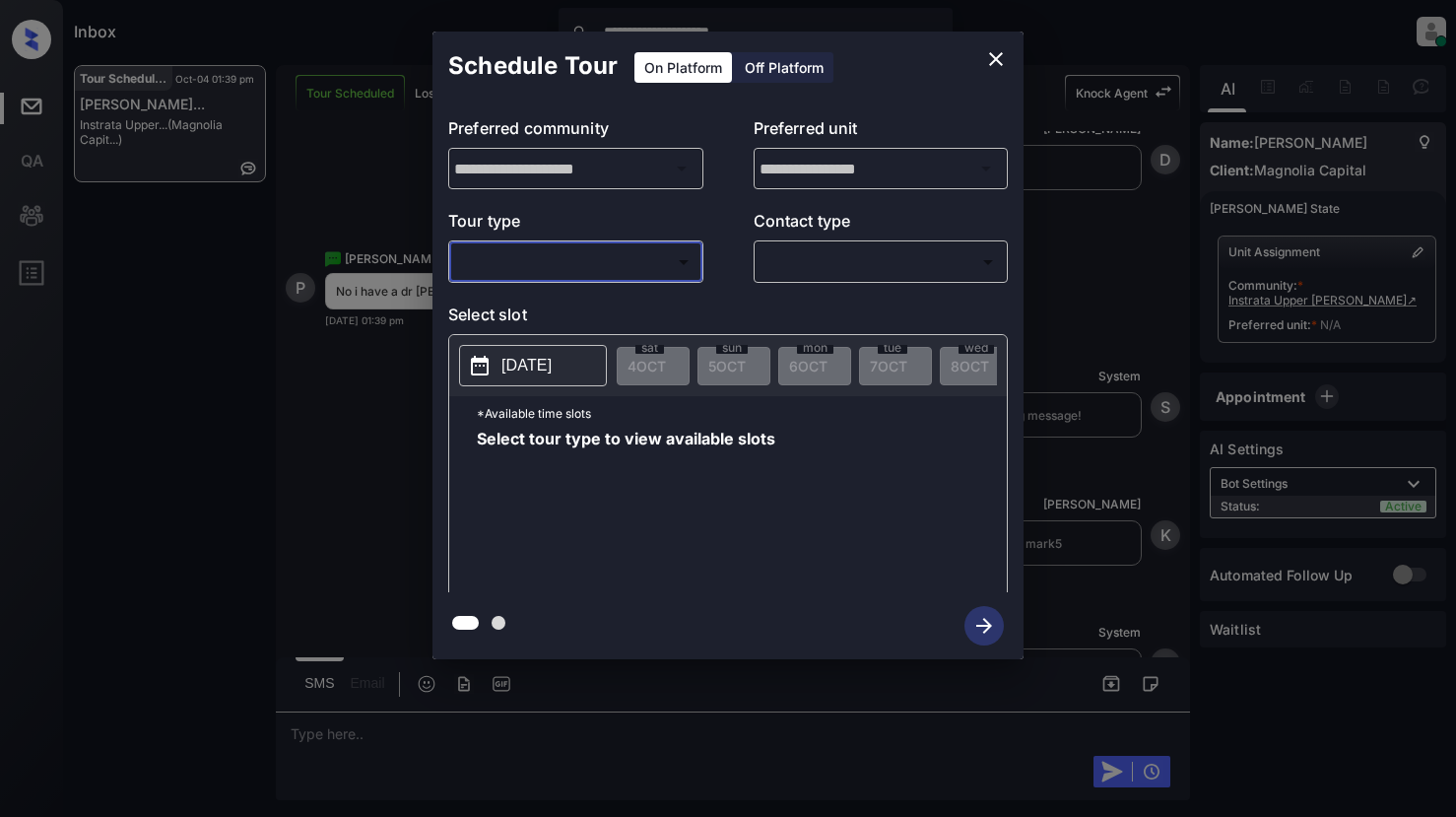
click at [995, 52] on icon "close" at bounding box center [996, 59] width 24 height 24
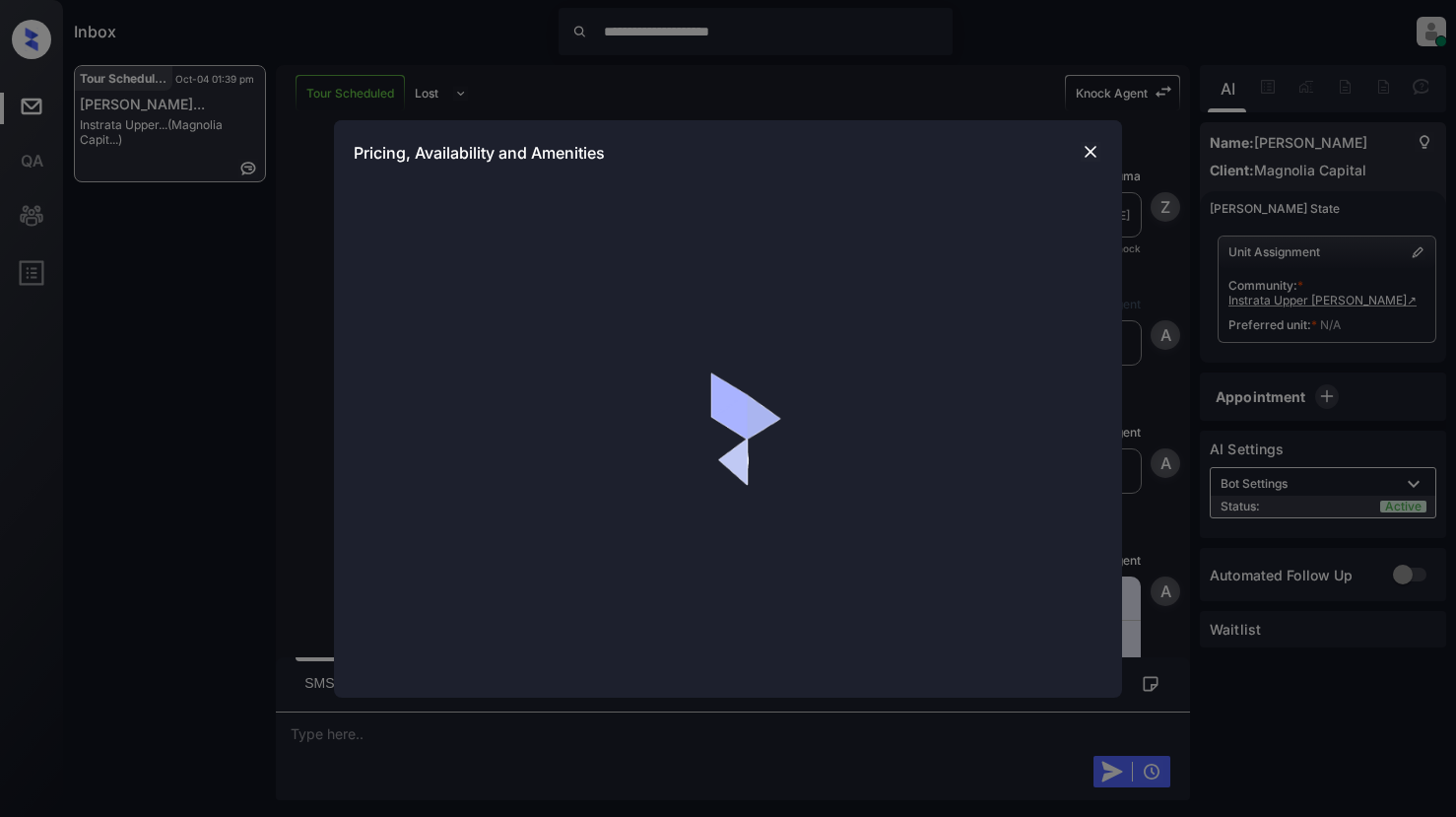
scroll to position [417, 0]
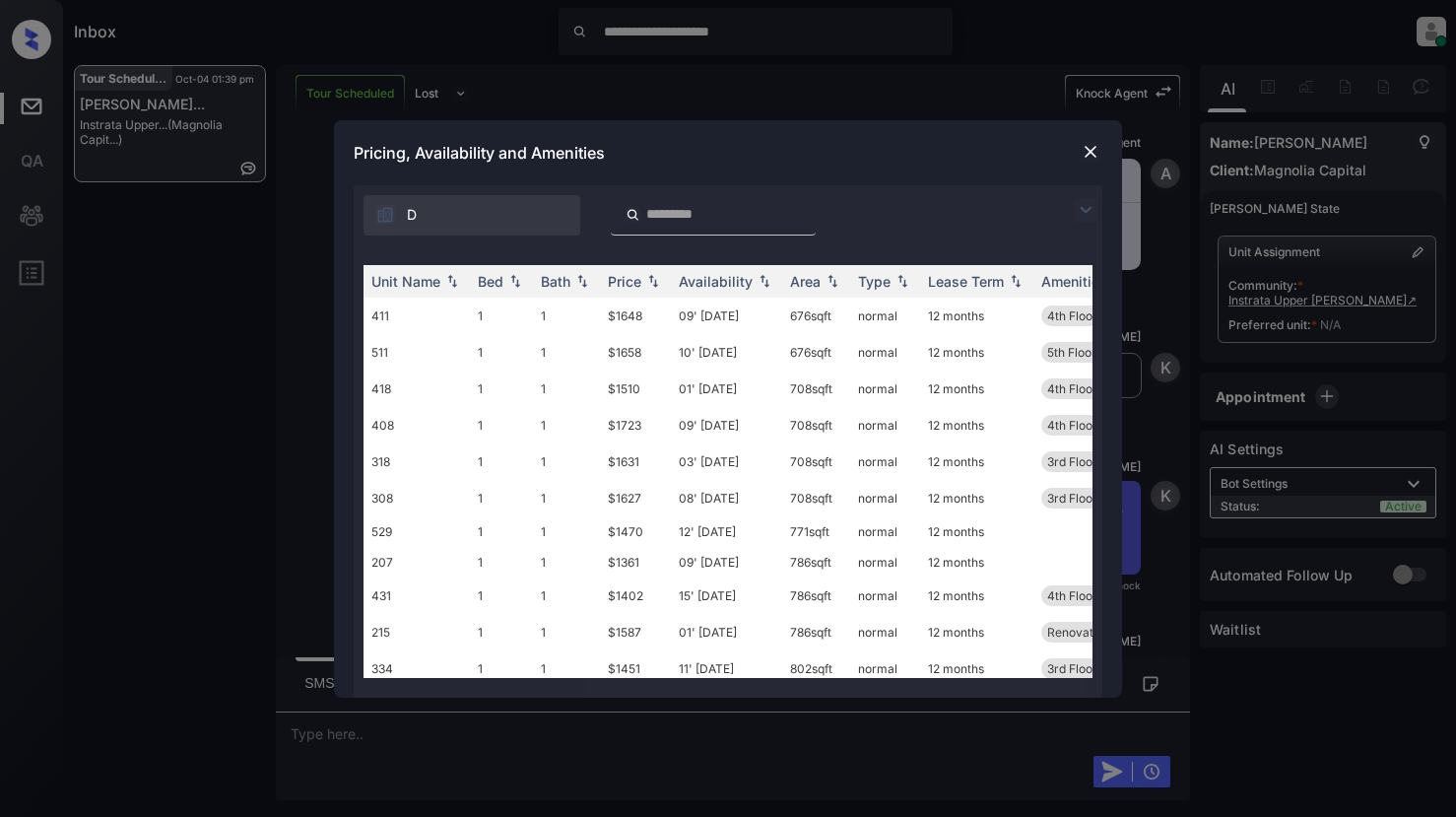
click at [1083, 212] on img at bounding box center [1086, 210] width 24 height 24
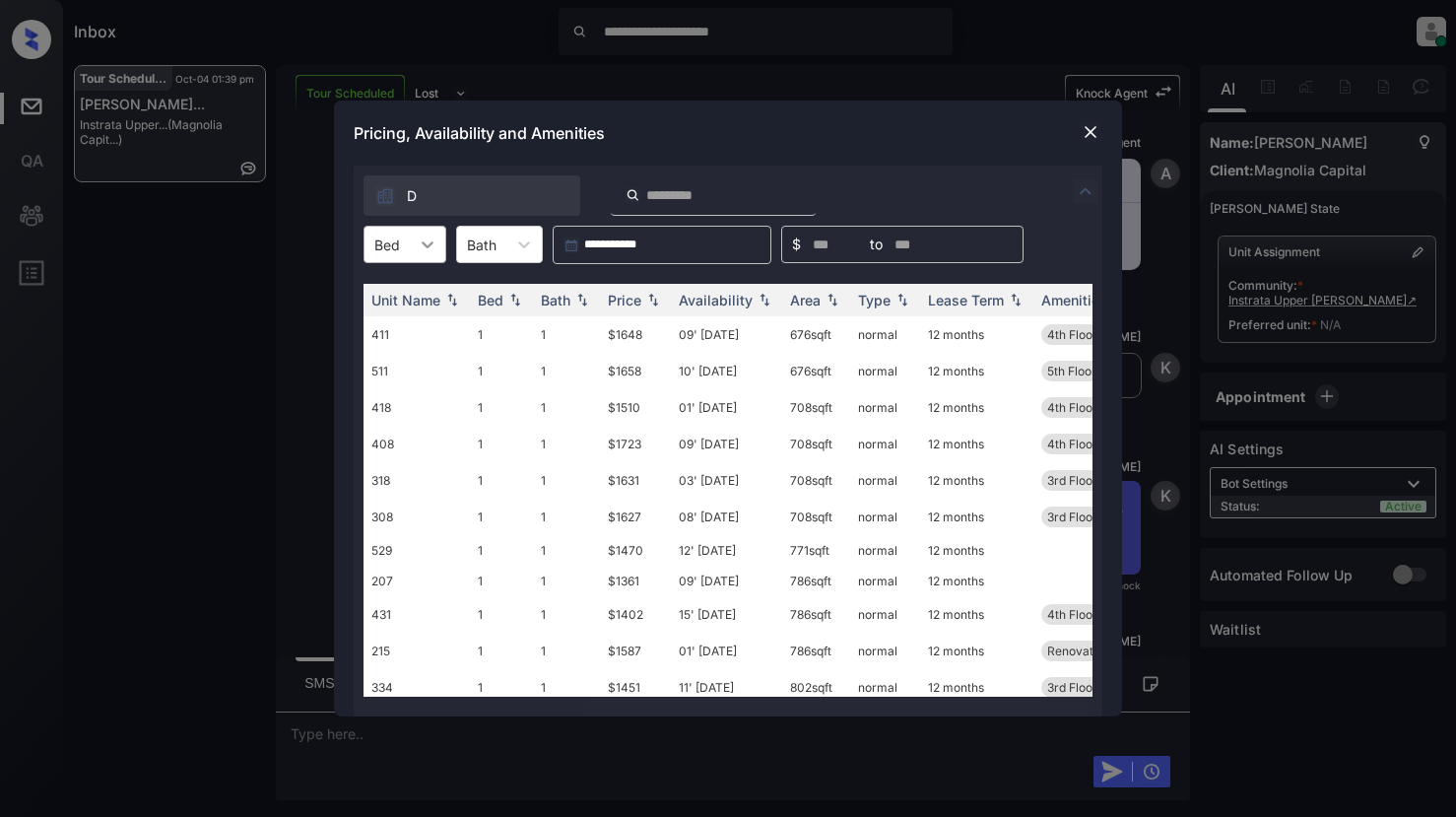
click at [424, 243] on icon at bounding box center [427, 245] width 20 height 20
click at [412, 289] on div "1" at bounding box center [405, 293] width 83 height 36
click at [624, 307] on div "Price" at bounding box center [624, 300] width 34 height 17
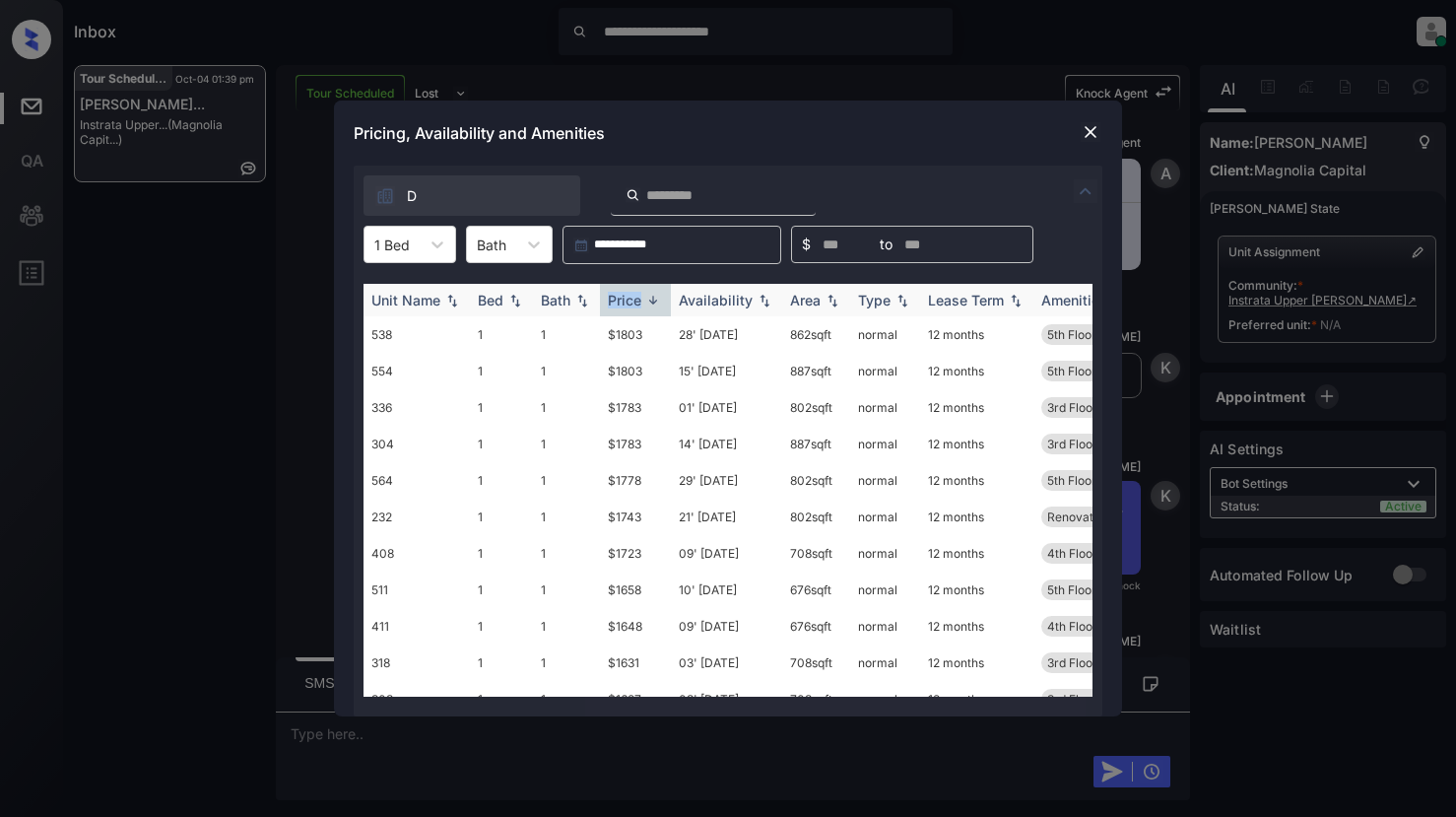
click at [625, 307] on div "Price" at bounding box center [624, 300] width 34 height 17
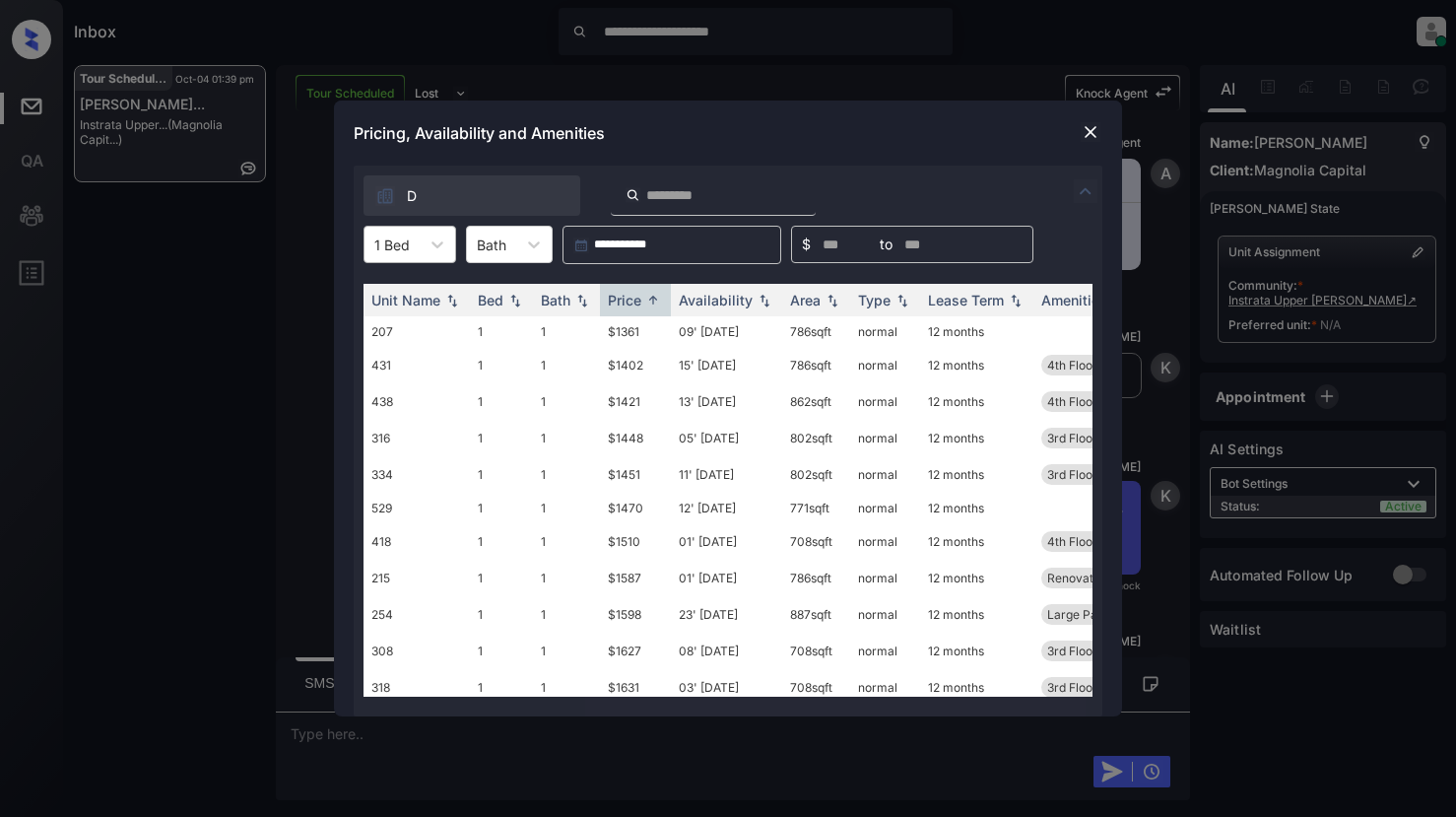
click at [414, 246] on div "1 Bed" at bounding box center [393, 245] width 55 height 29
click at [384, 329] on div "2" at bounding box center [410, 329] width 93 height 36
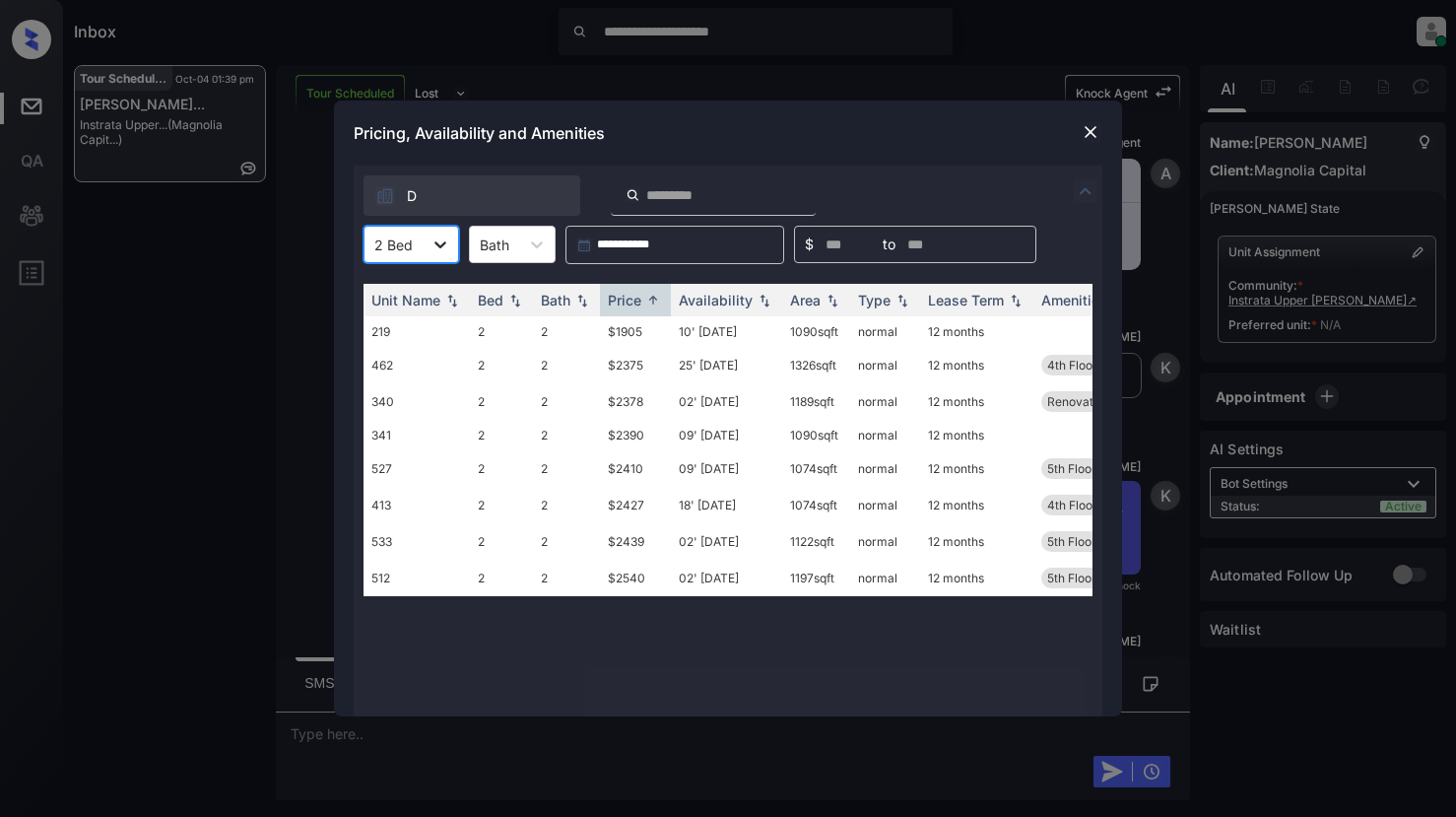
click at [438, 252] on icon at bounding box center [440, 245] width 20 height 20
click at [382, 284] on div "1" at bounding box center [411, 293] width 96 height 36
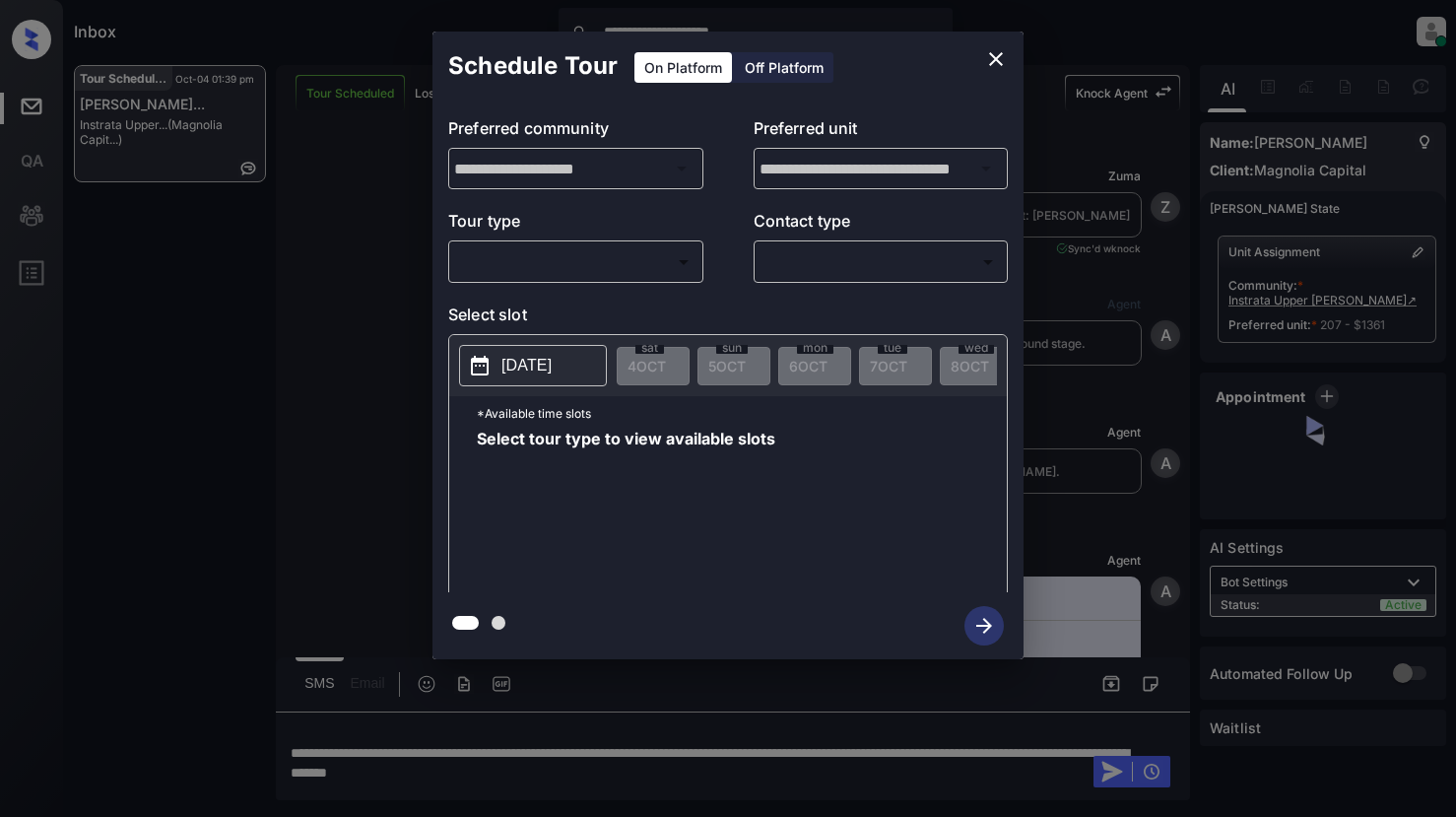
scroll to position [3502, 0]
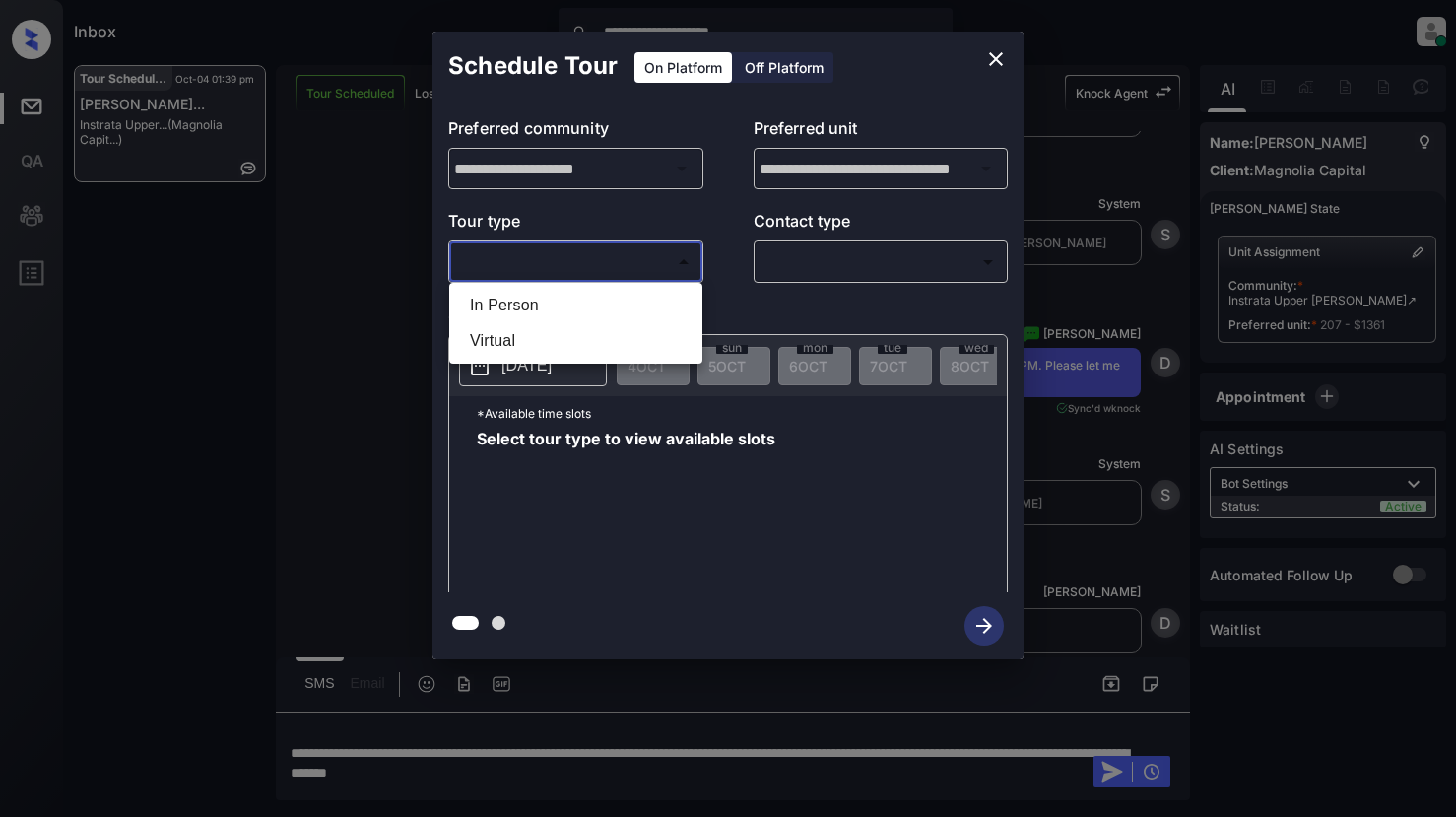
click at [520, 255] on body "**********" at bounding box center [728, 408] width 1456 height 817
click at [513, 310] on li "In Person" at bounding box center [575, 306] width 244 height 36
type input "********"
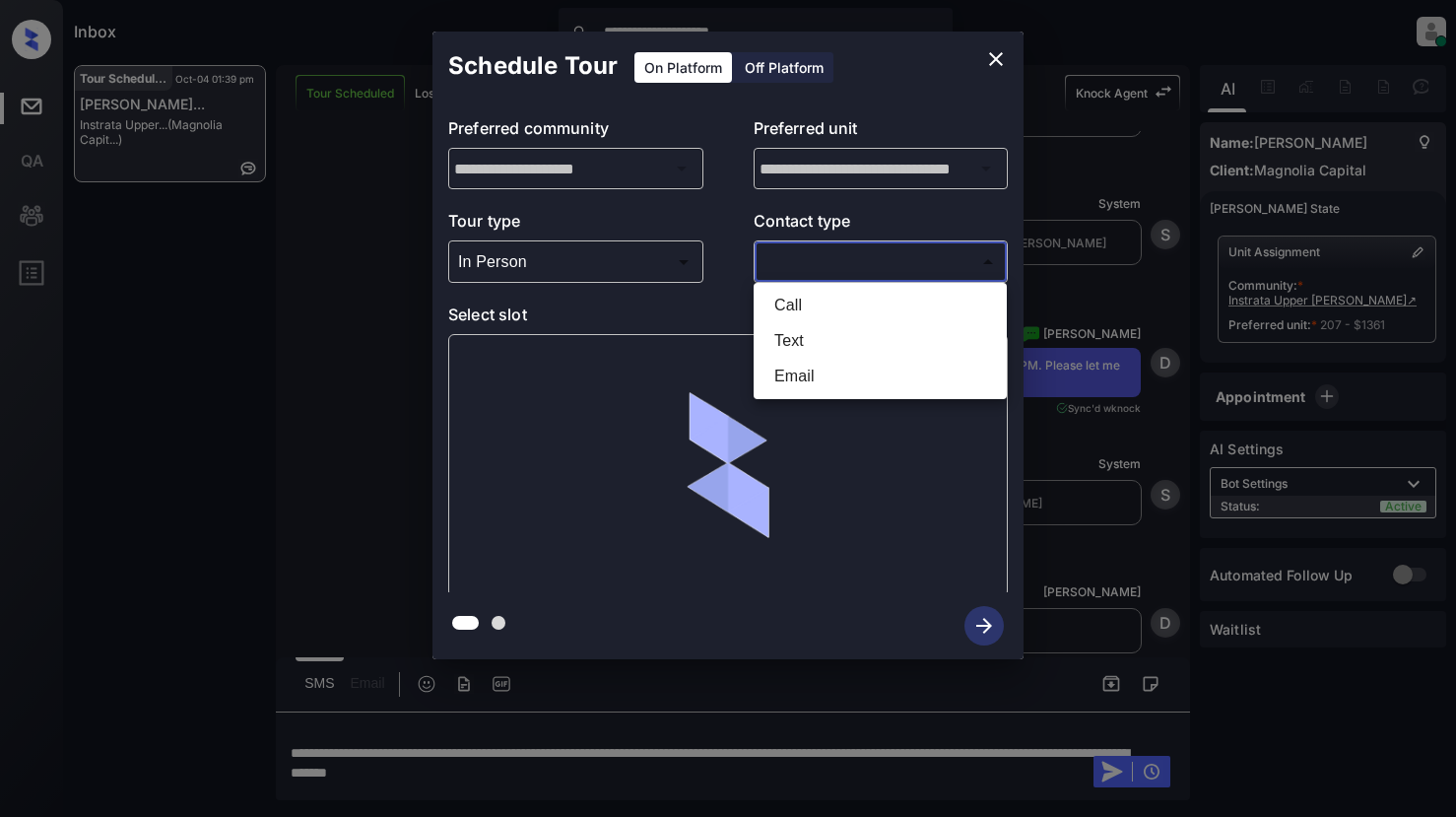
click at [841, 254] on body "**********" at bounding box center [728, 408] width 1456 height 817
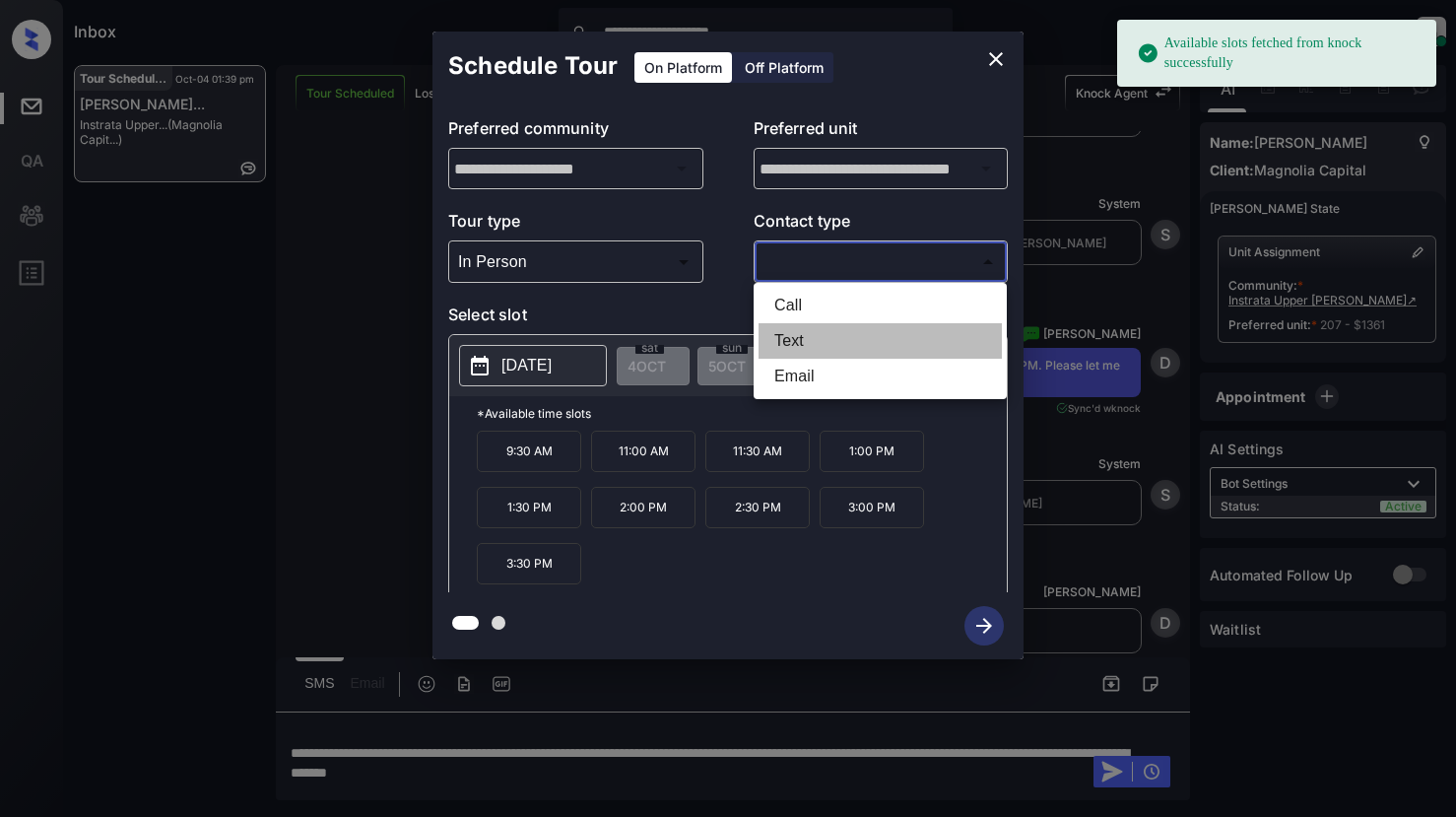
click at [790, 339] on li "Text" at bounding box center [880, 341] width 244 height 36
type input "****"
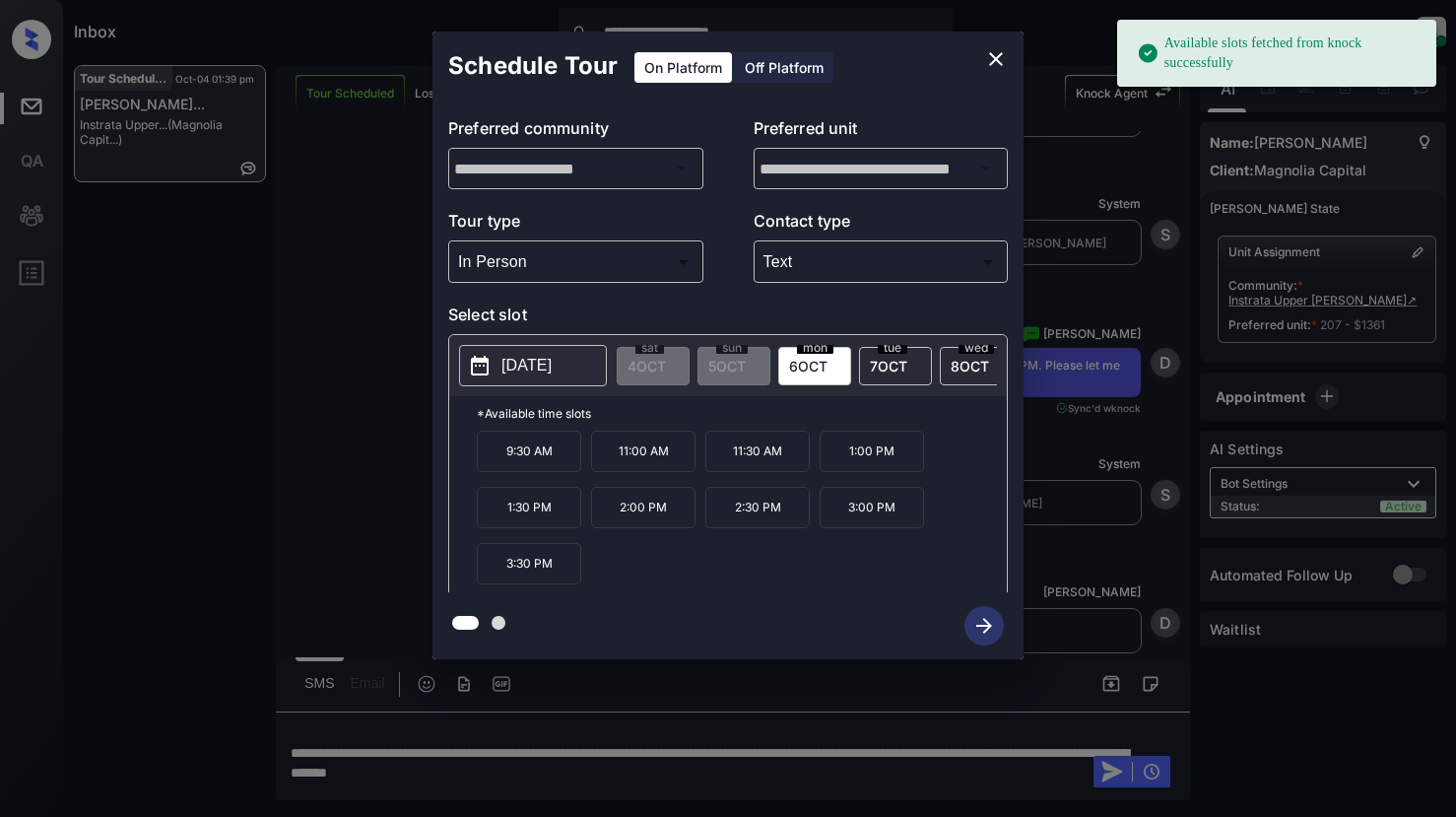
click at [517, 376] on p "2025-10-06" at bounding box center [526, 366] width 50 height 24
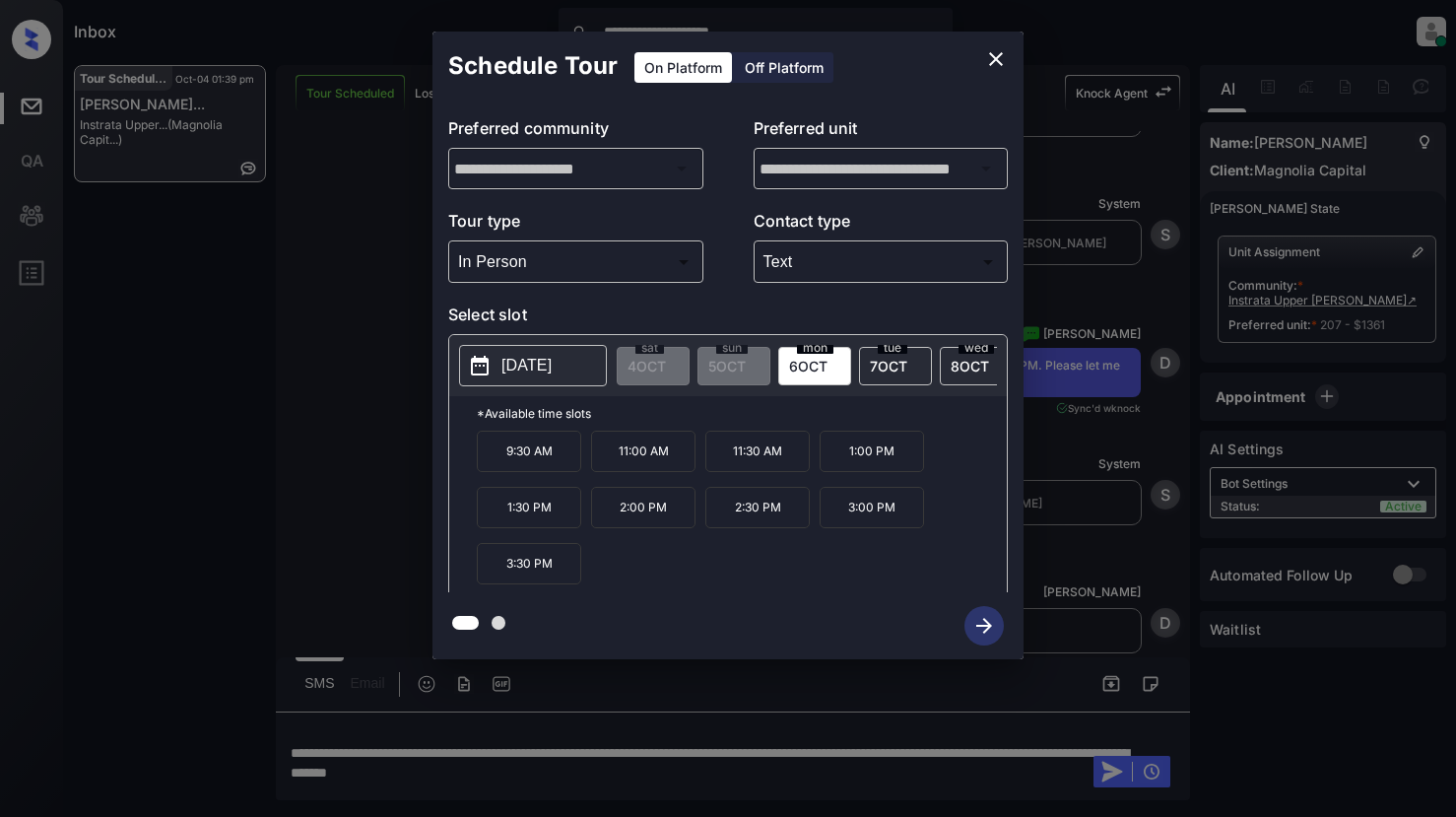
click at [893, 362] on span "7 OCT" at bounding box center [889, 366] width 37 height 17
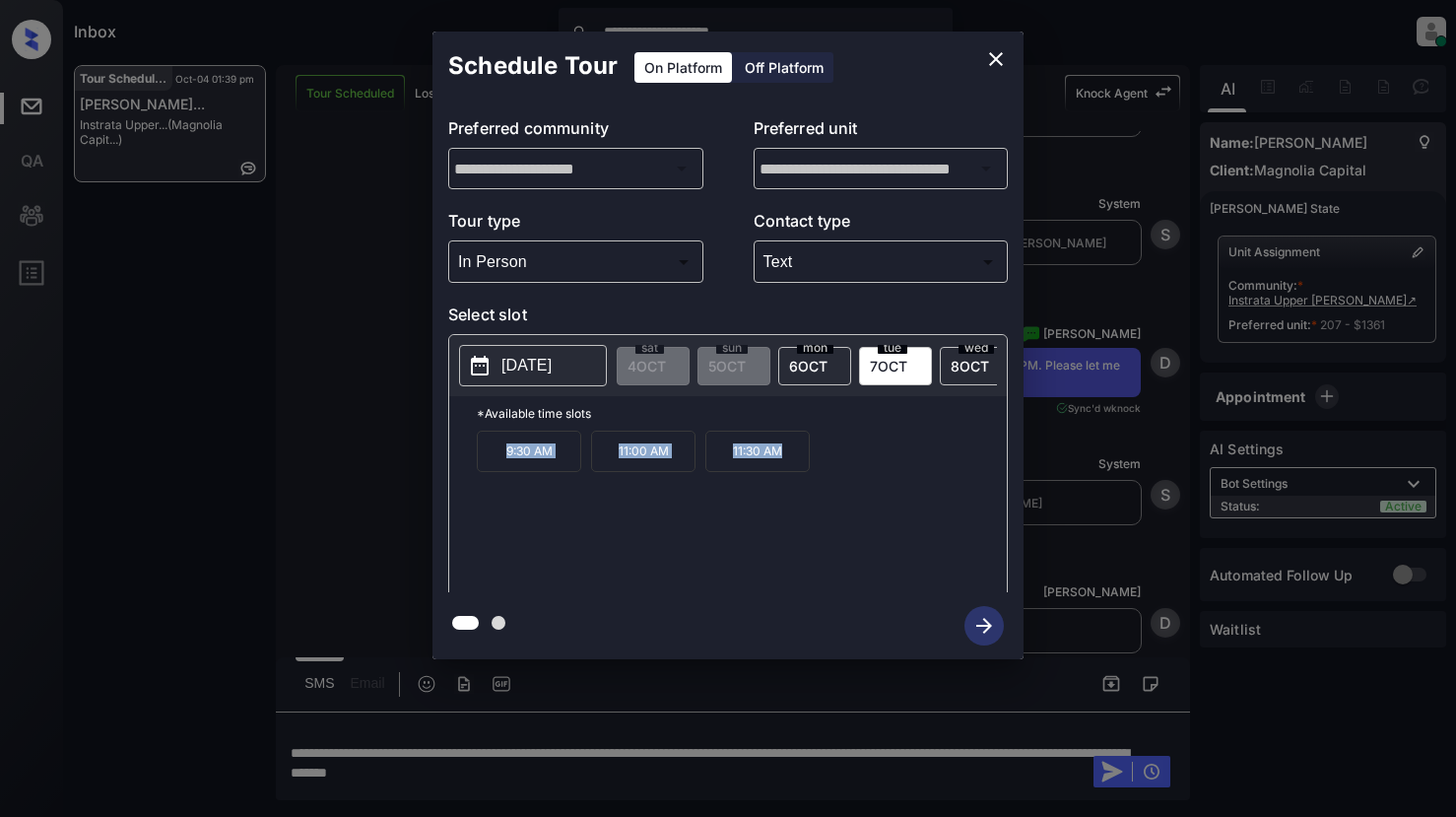
drag, startPoint x: 498, startPoint y: 457, endPoint x: 784, endPoint y: 457, distance: 286.0
click at [784, 457] on div "9:30 AM 11:00 AM 11:30 AM" at bounding box center [741, 509] width 530 height 158
copy div "9:30 AM 11:00 AM 11:30 AM"
click at [997, 61] on icon "close" at bounding box center [996, 59] width 14 height 14
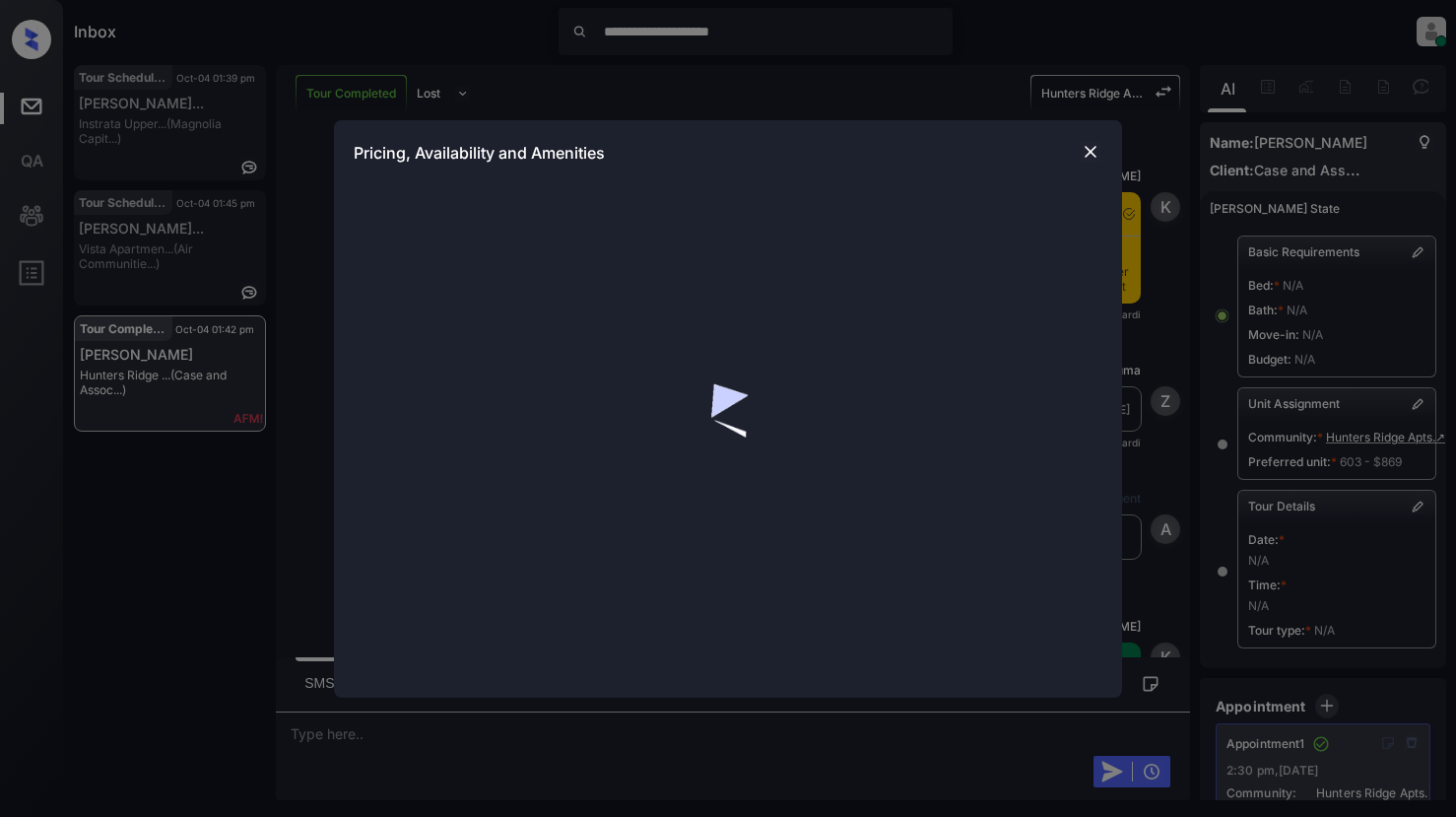
scroll to position [5062, 0]
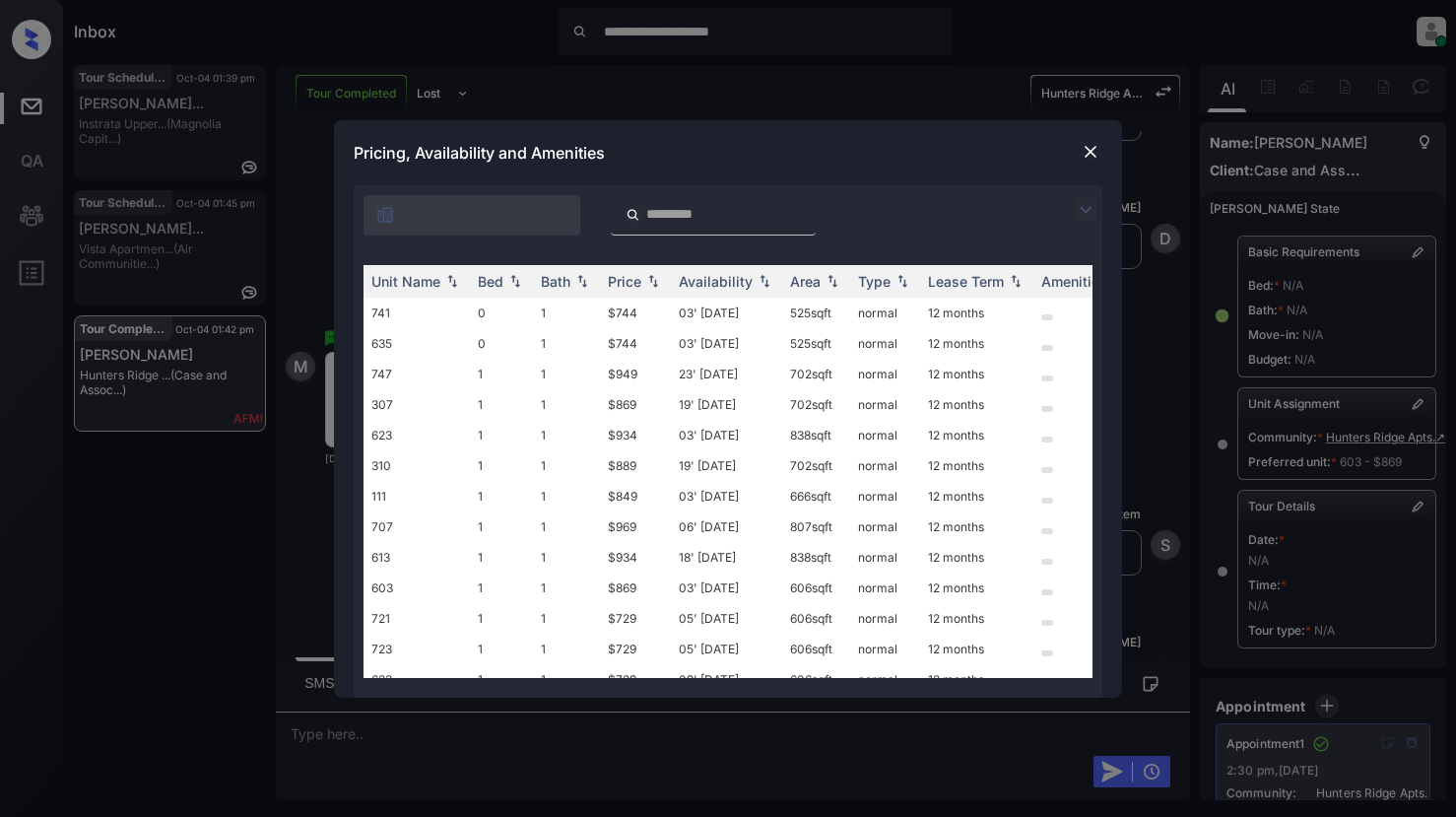
click at [1093, 148] on img at bounding box center [1091, 152] width 20 height 20
